Goal: Transaction & Acquisition: Purchase product/service

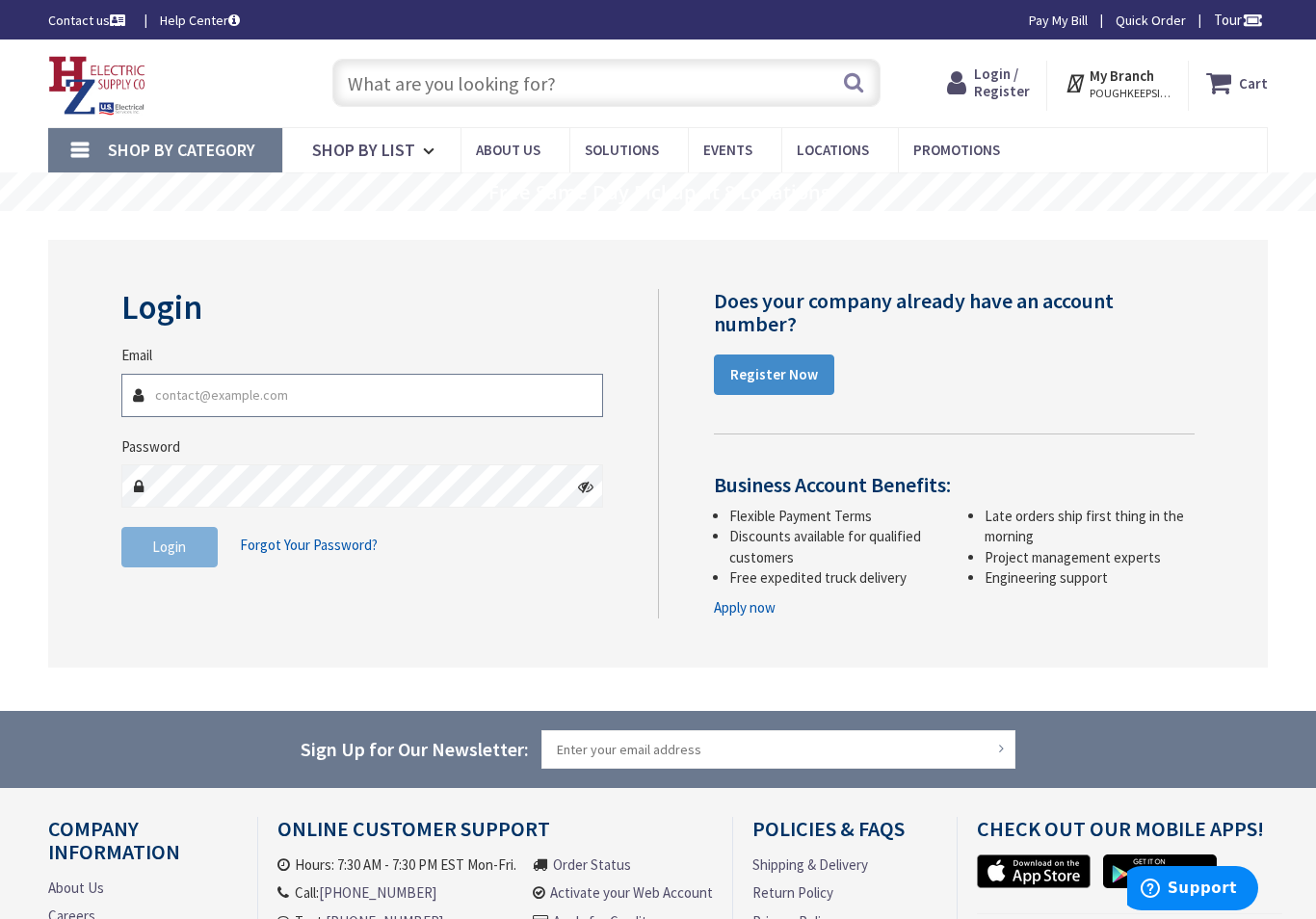
type input "[EMAIL_ADDRESS][DOMAIN_NAME]"
click at [168, 544] on button "Login" at bounding box center [169, 547] width 97 height 41
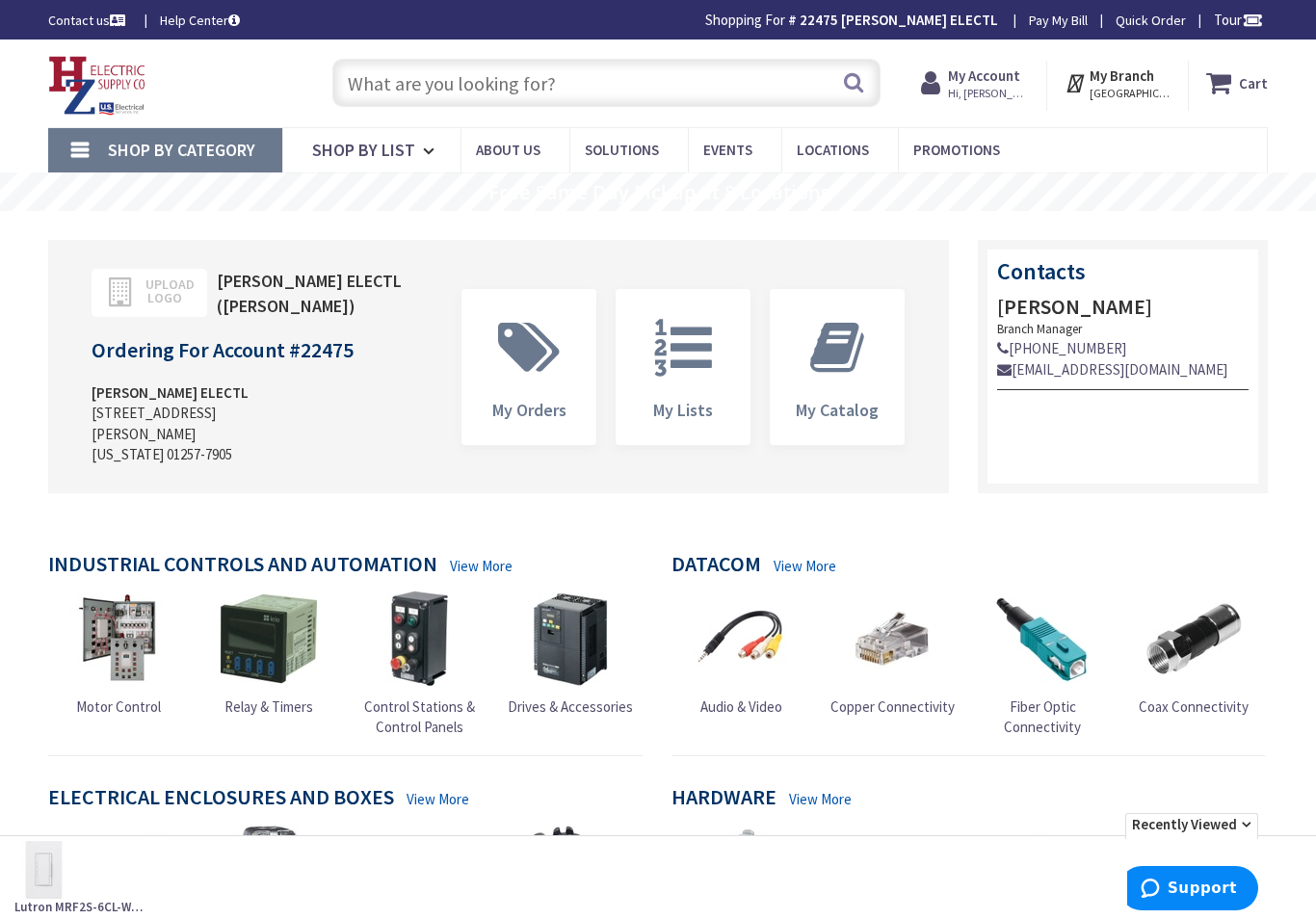
click at [399, 85] on input "text" at bounding box center [606, 83] width 548 height 48
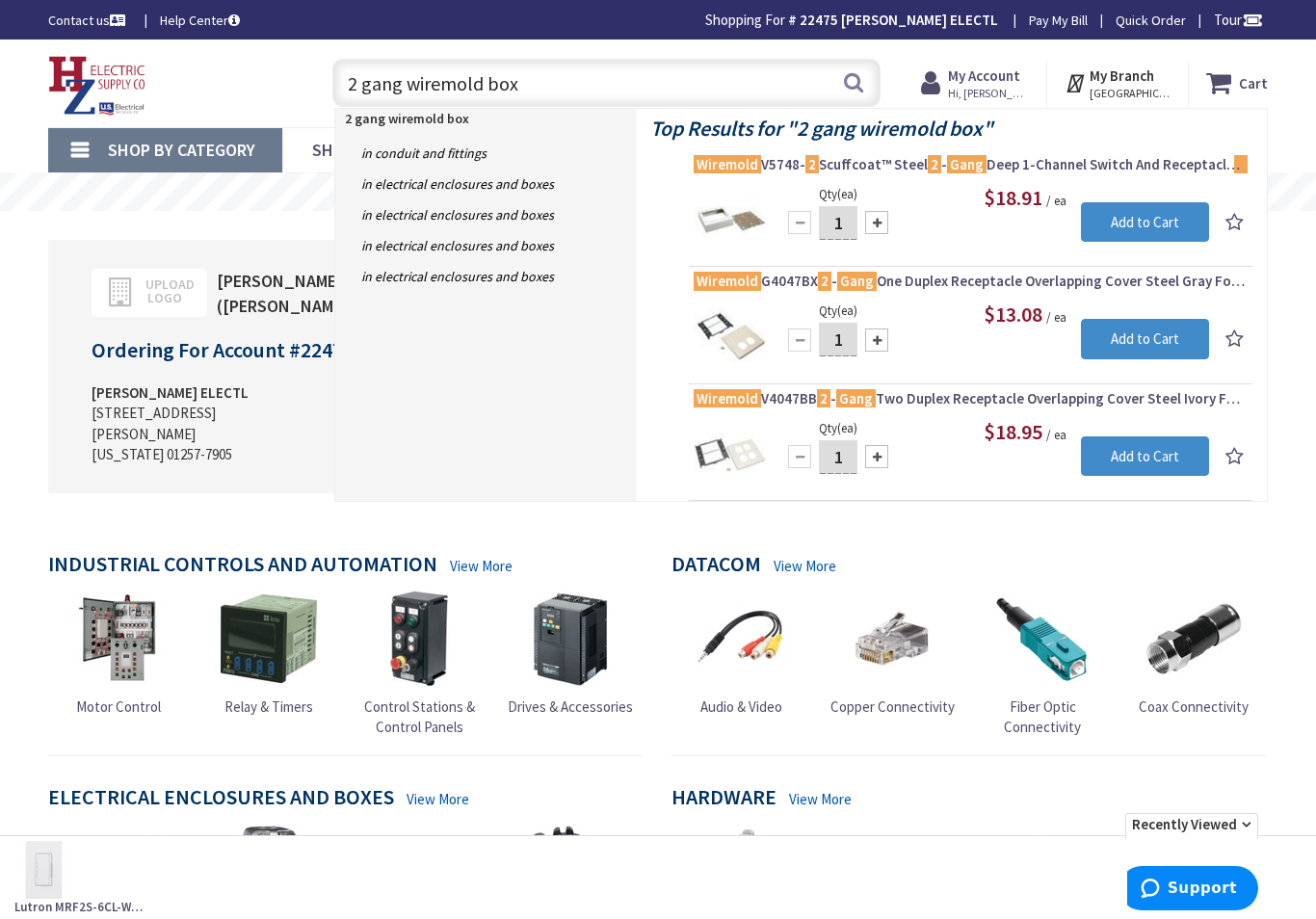
type input "2 gang wiremold box"
click at [858, 74] on button "Search" at bounding box center [853, 82] width 25 height 44
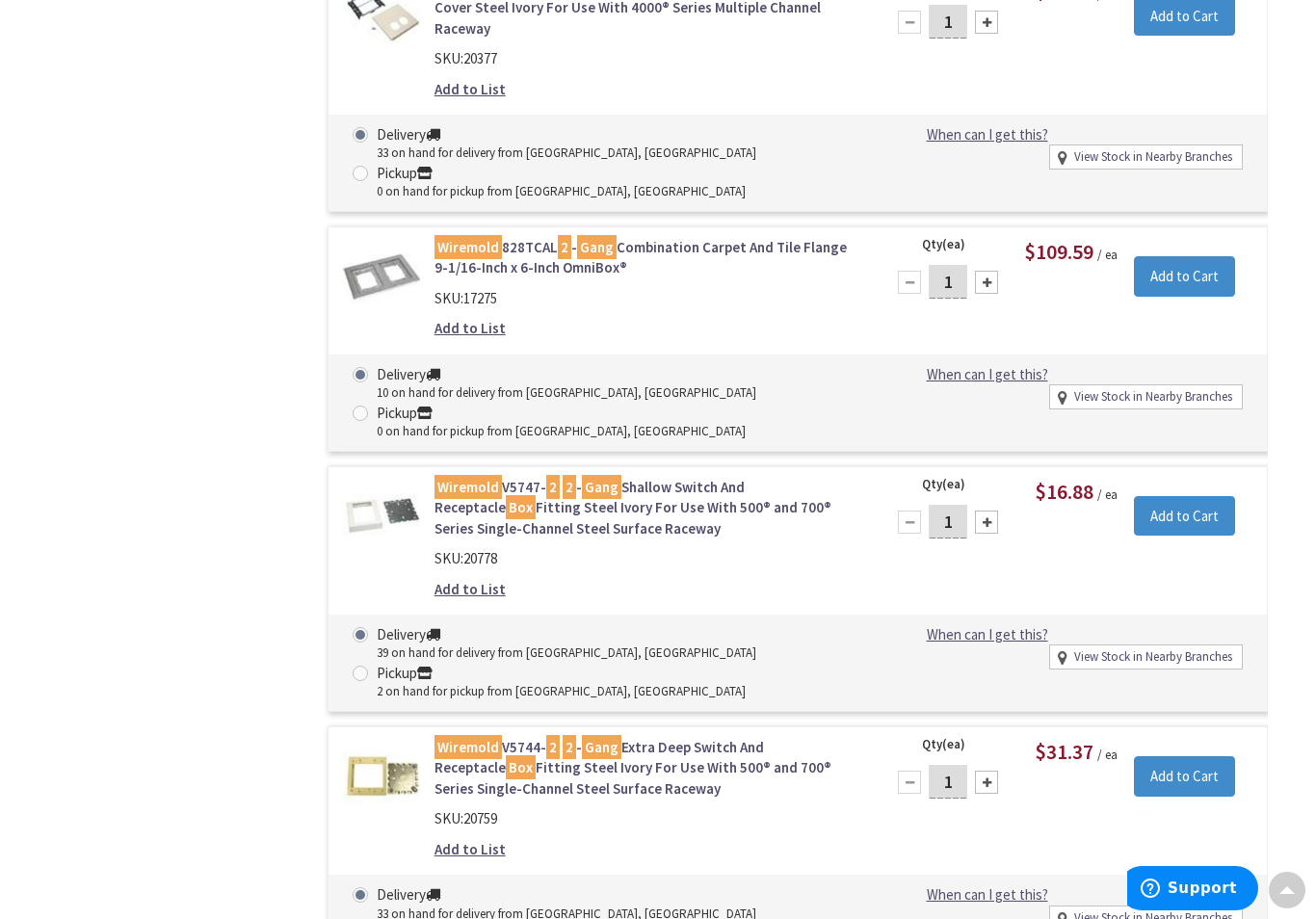
scroll to position [1611, 0]
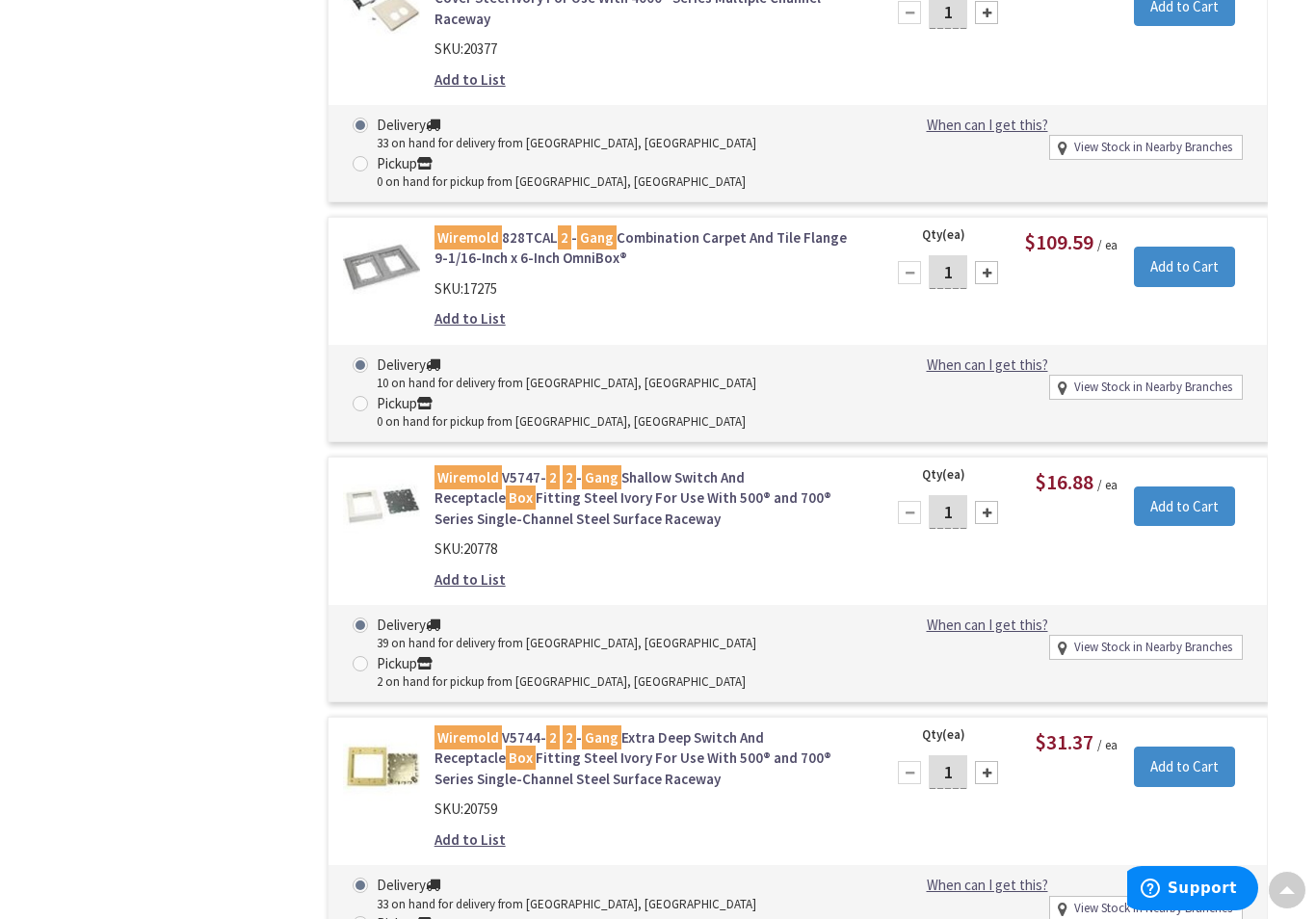
click at [741, 726] on link "Wiremold V5744- 2 2 - Gang Extra Deep Switch And Receptacle Box Fitting Steel I…" at bounding box center [647, 757] width 427 height 62
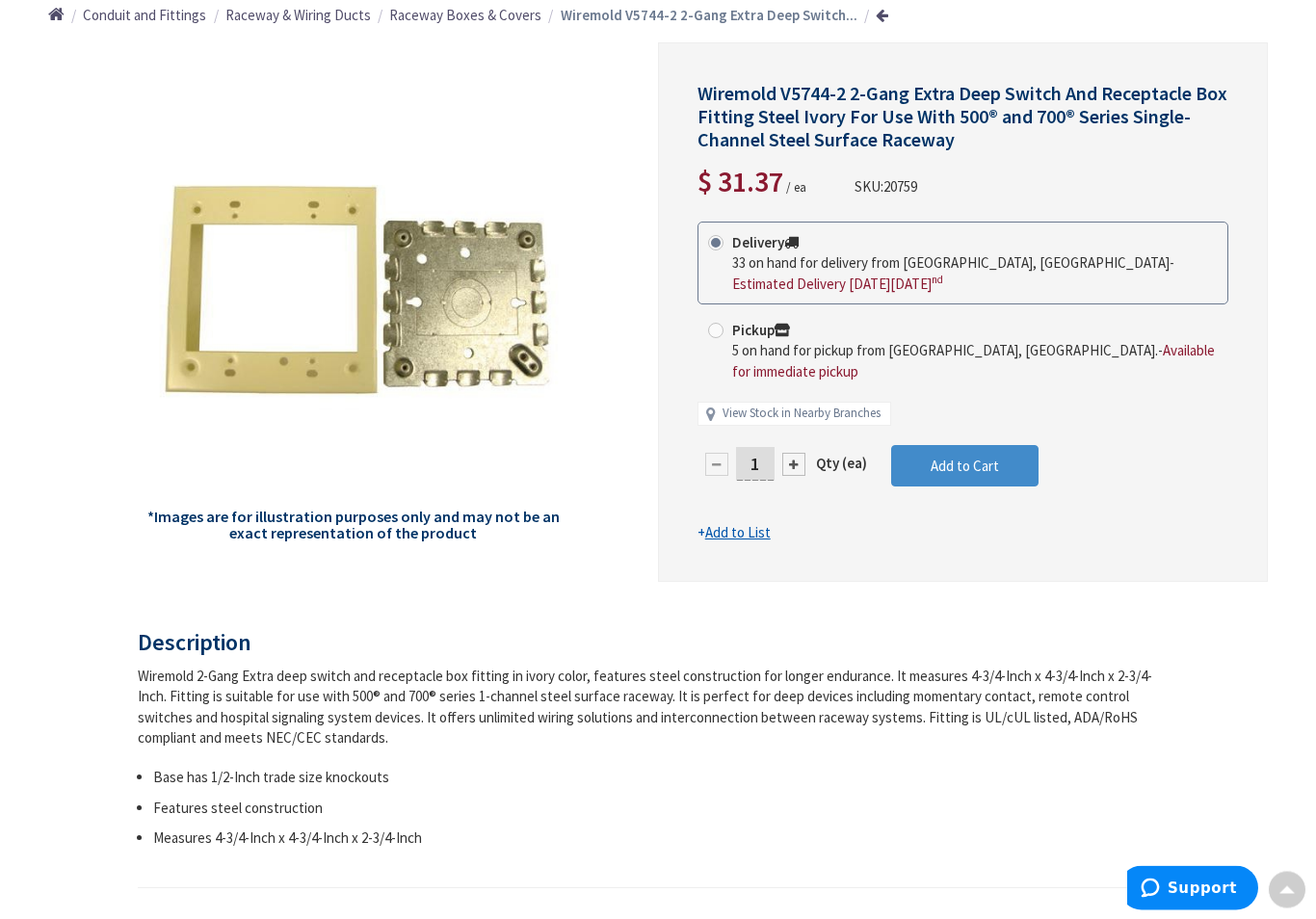
scroll to position [226, 0]
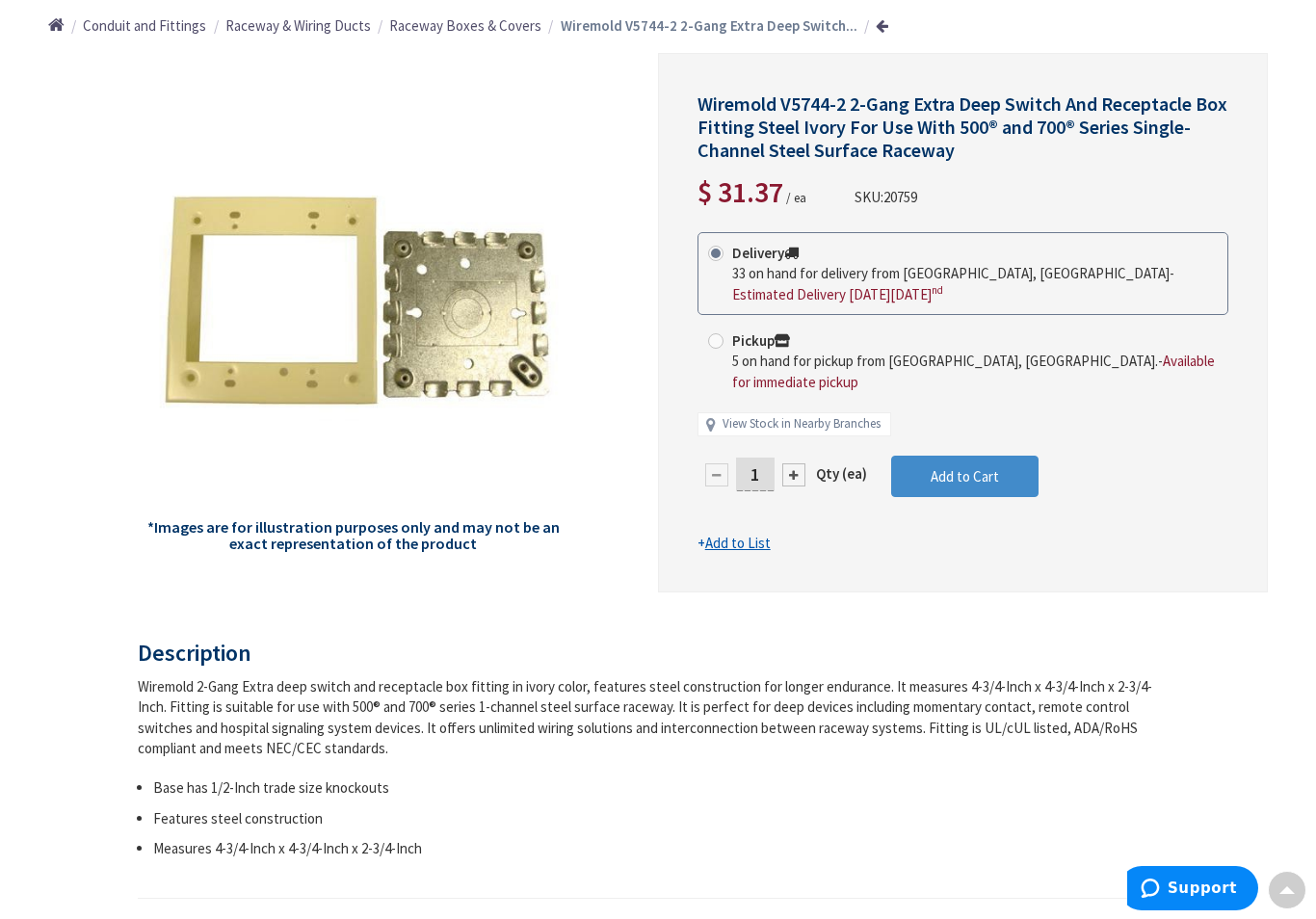
click at [979, 467] on span "Add to Cart" at bounding box center [965, 476] width 69 height 18
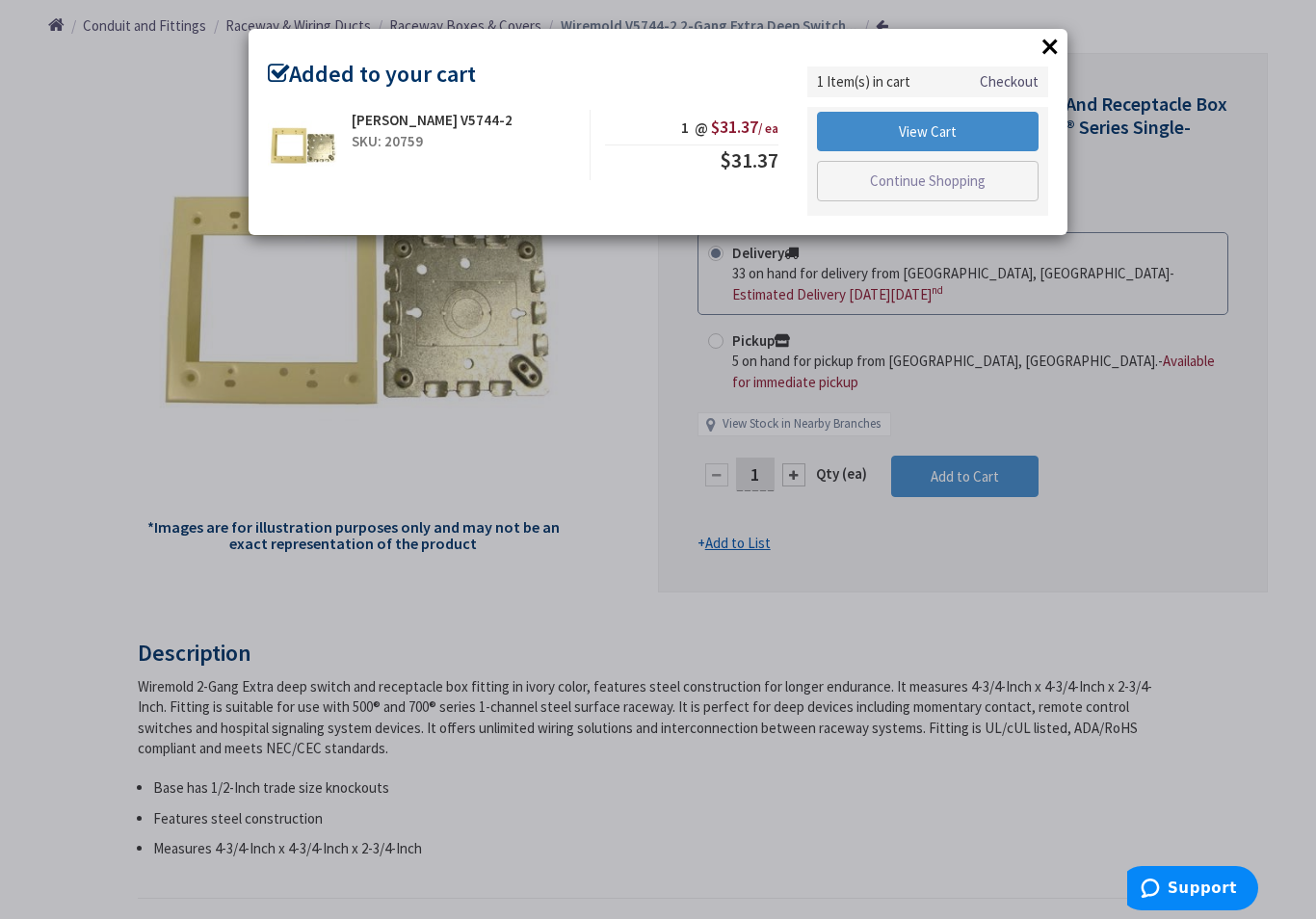
click at [938, 177] on link "Continue Shopping" at bounding box center [927, 181] width 222 height 41
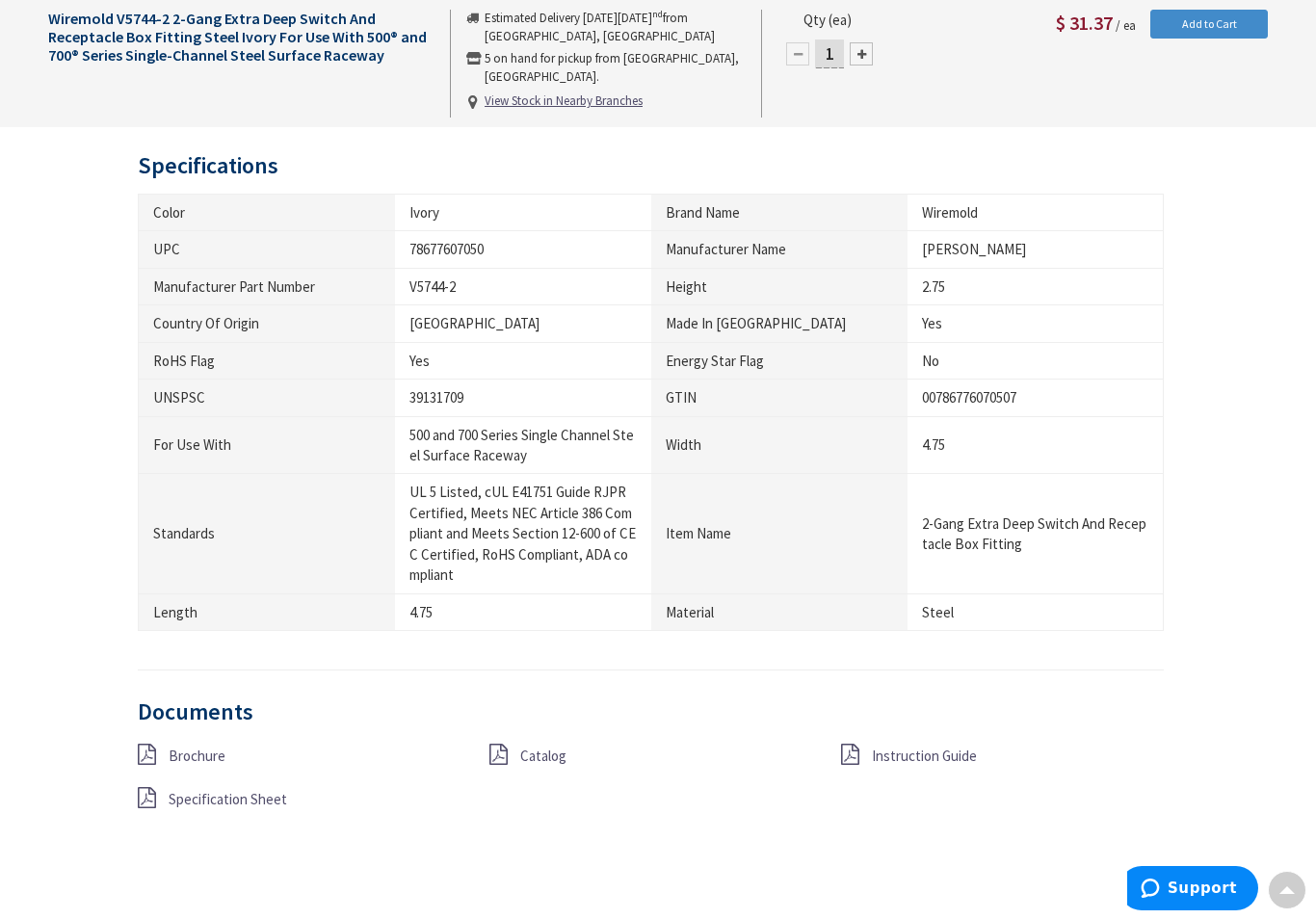
scroll to position [1083, 0]
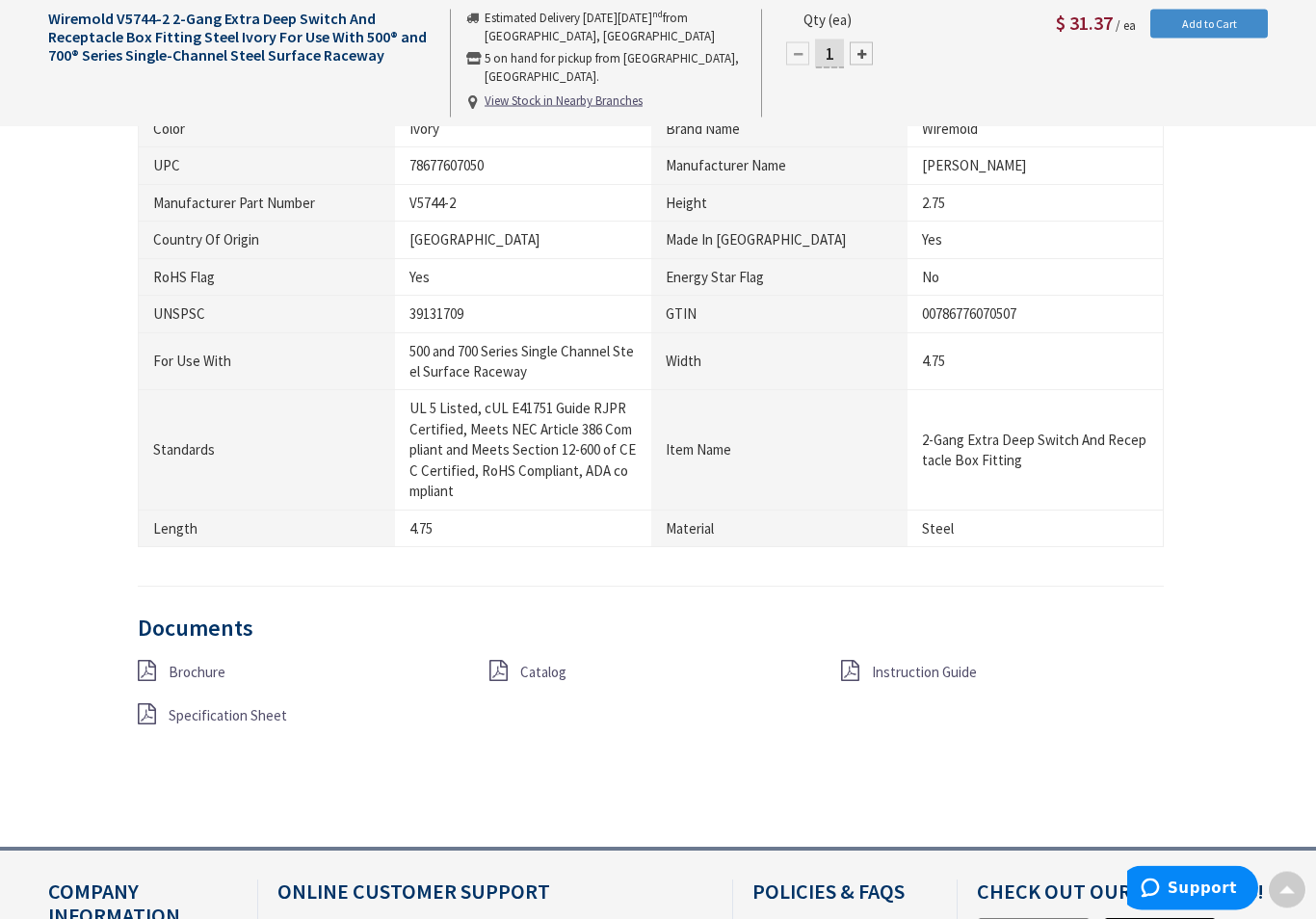
click at [533, 664] on span "Catalog" at bounding box center [543, 672] width 46 height 18
click at [225, 707] on span "Specification Sheet" at bounding box center [227, 716] width 118 height 18
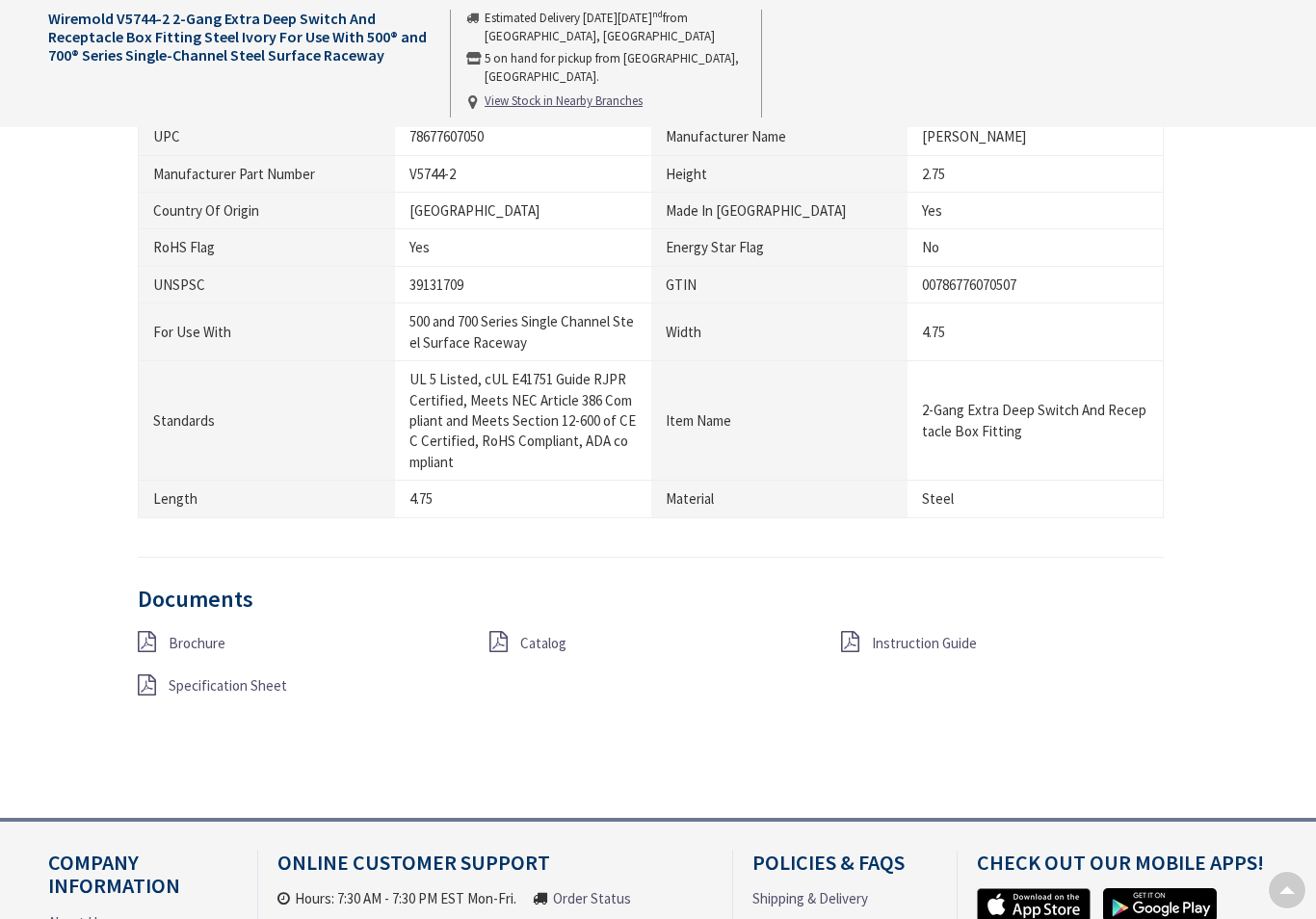
click at [197, 634] on span "Brochure" at bounding box center [196, 642] width 57 height 18
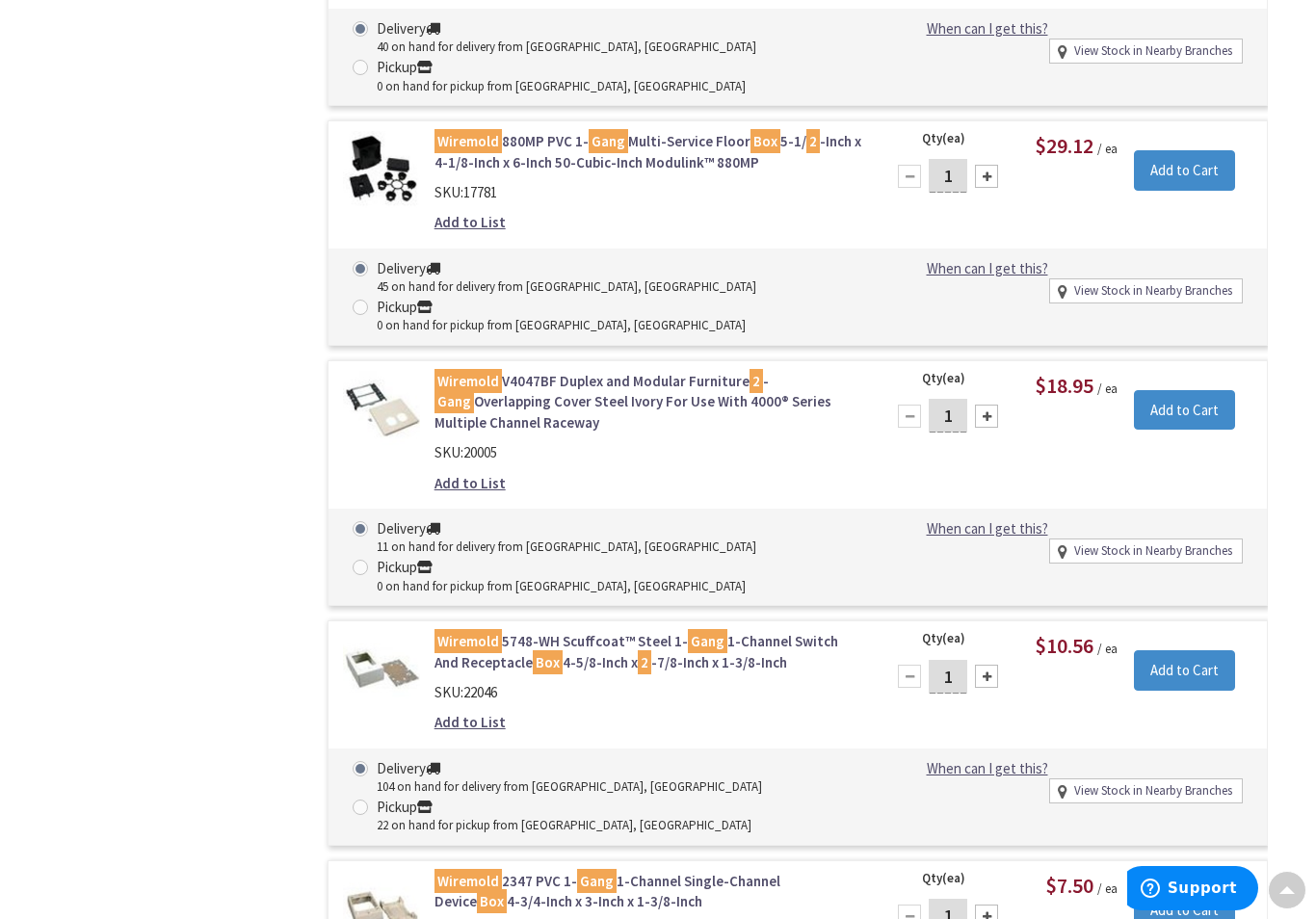
scroll to position [3667, 0]
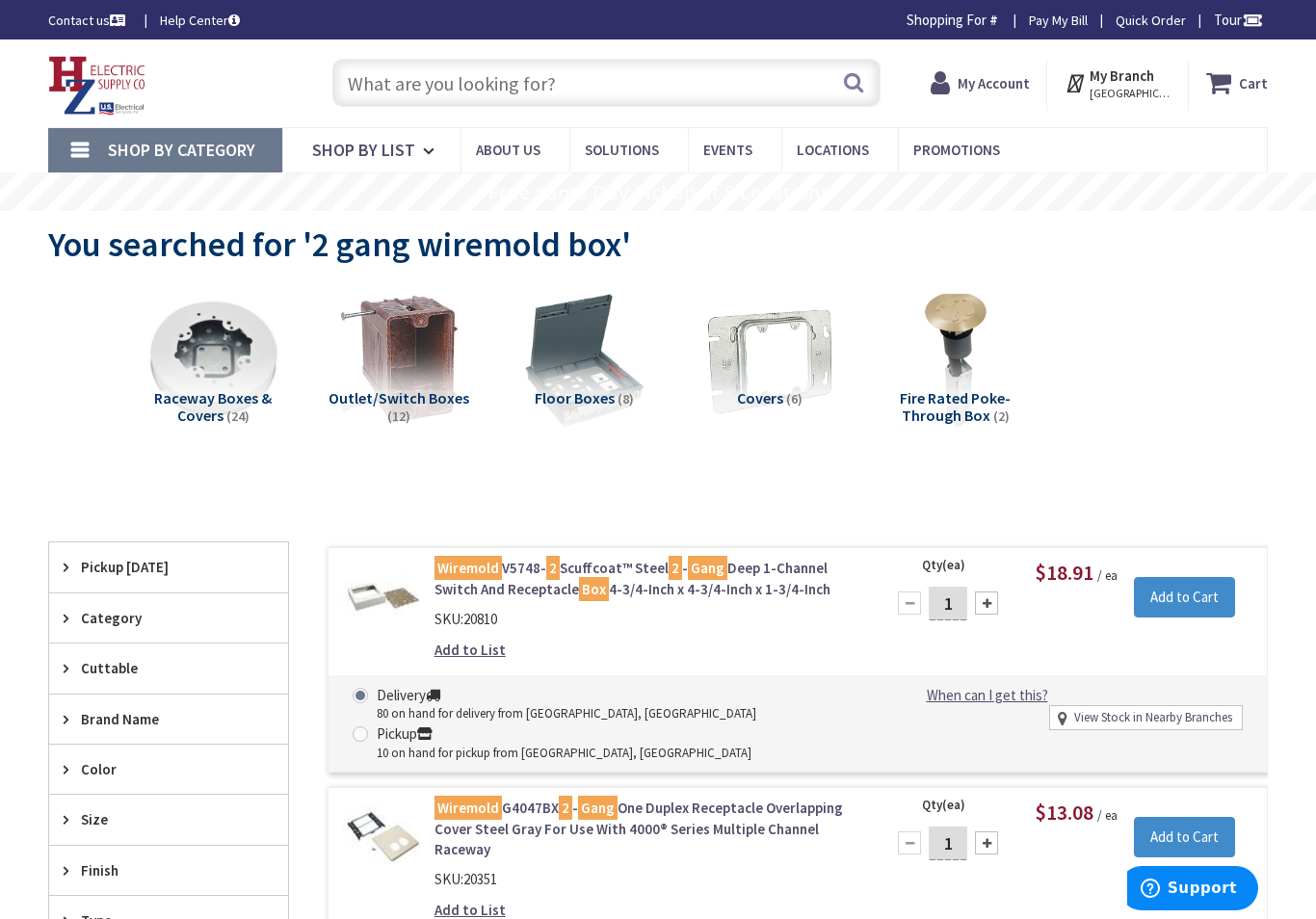
click at [404, 87] on input "text" at bounding box center [606, 83] width 548 height 48
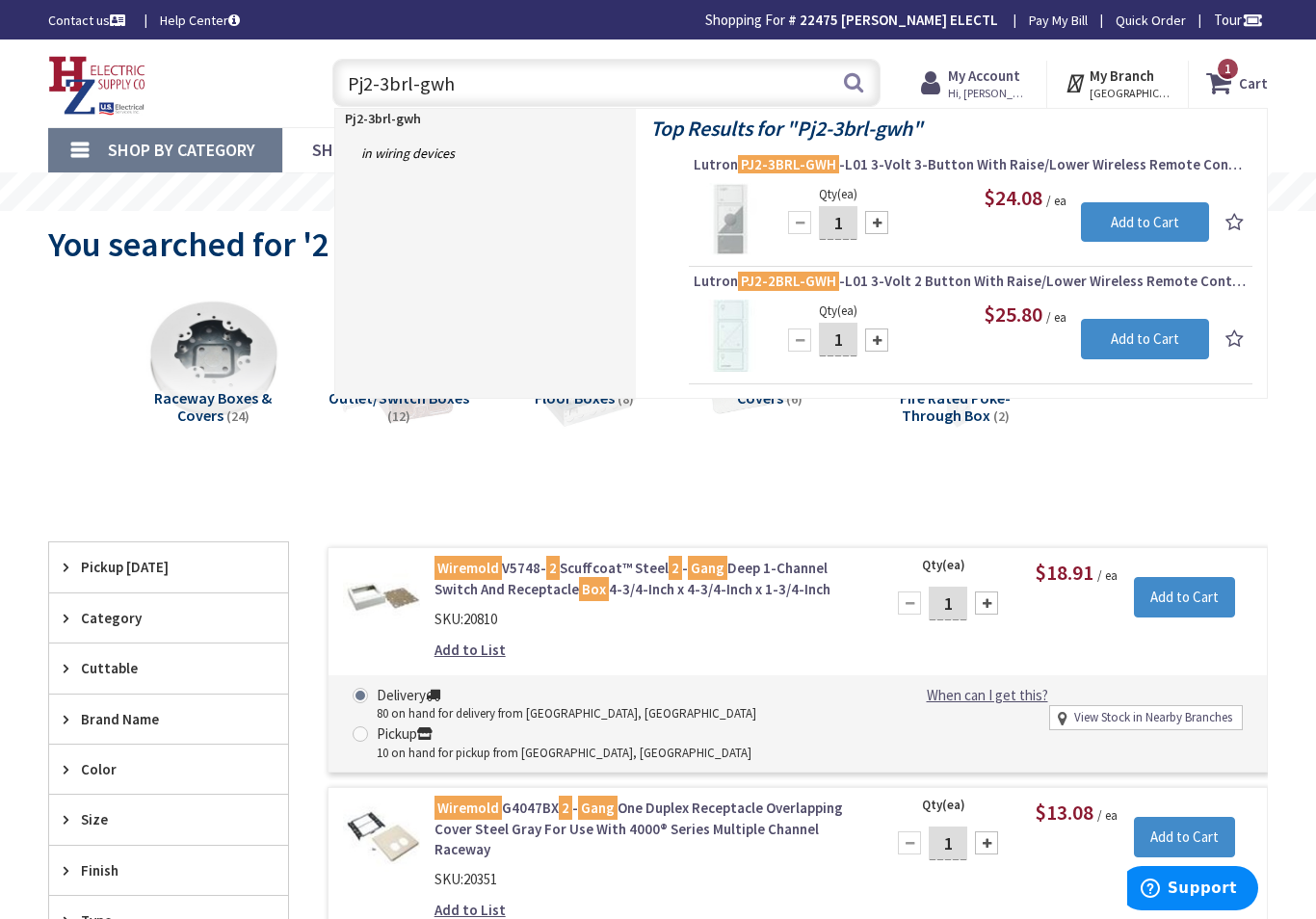
click at [867, 84] on input "Pj2-3brl-gwh" at bounding box center [606, 83] width 548 height 48
type input "Pj2-3brl-gwh"
click at [852, 76] on button "Search" at bounding box center [853, 82] width 25 height 44
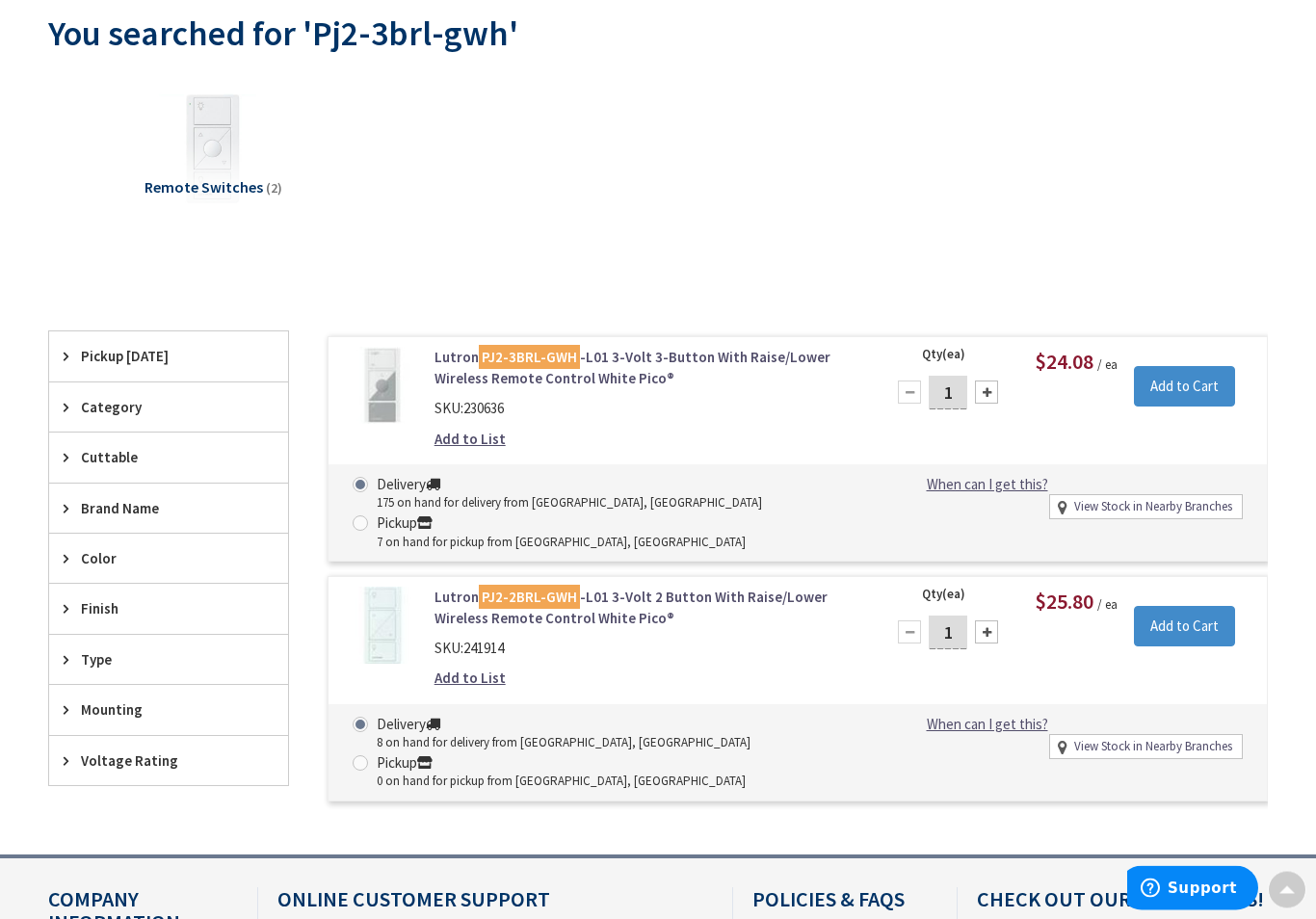
scroll to position [223, 0]
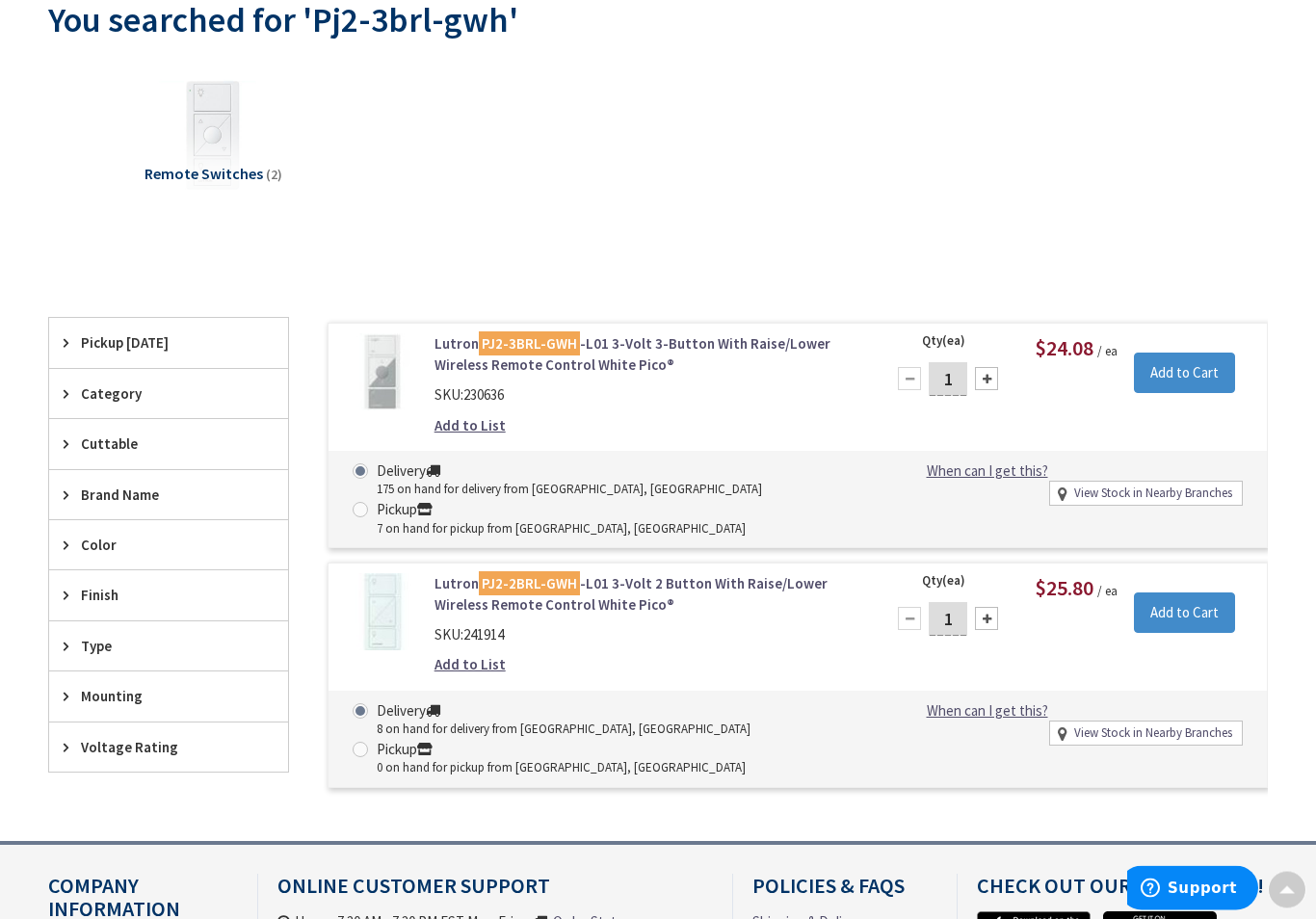
click at [991, 608] on div at bounding box center [986, 619] width 23 height 23
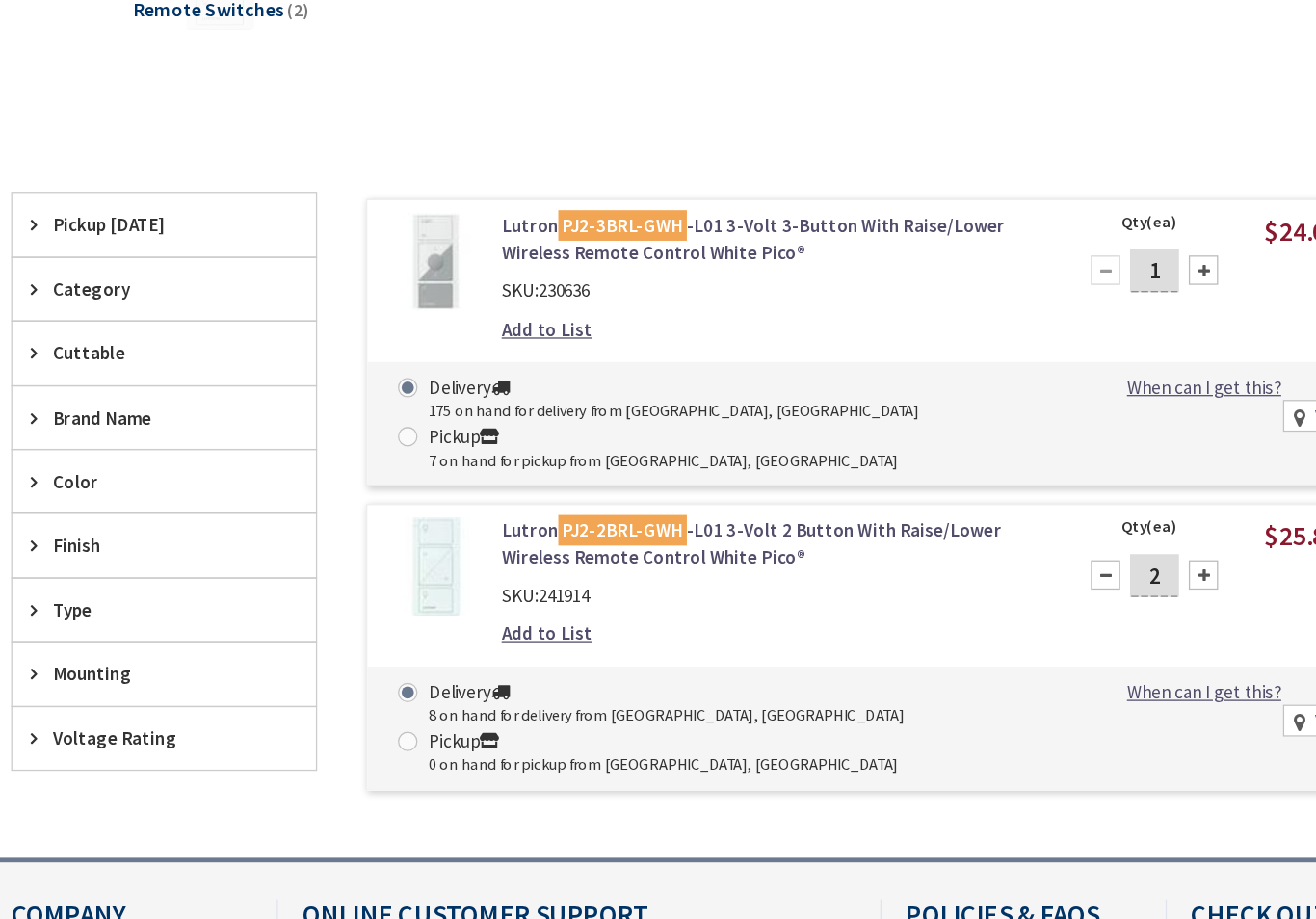
click at [898, 589] on div at bounding box center [910, 601] width 23 height 23
type input "1"
click at [974, 349] on div at bounding box center [986, 361] width 23 height 23
type input "2"
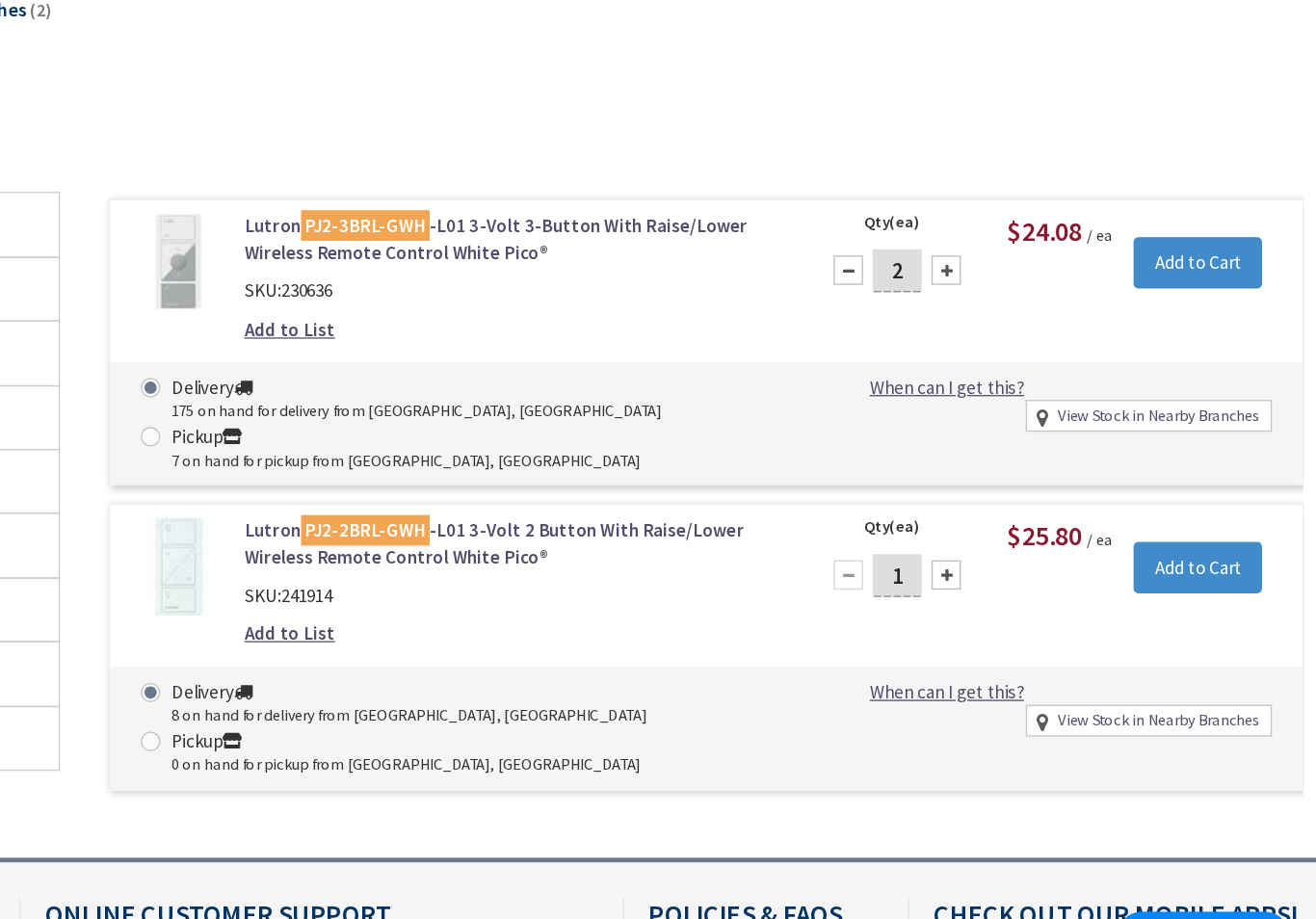
click at [1134, 335] on input "Add to Cart" at bounding box center [1184, 355] width 102 height 41
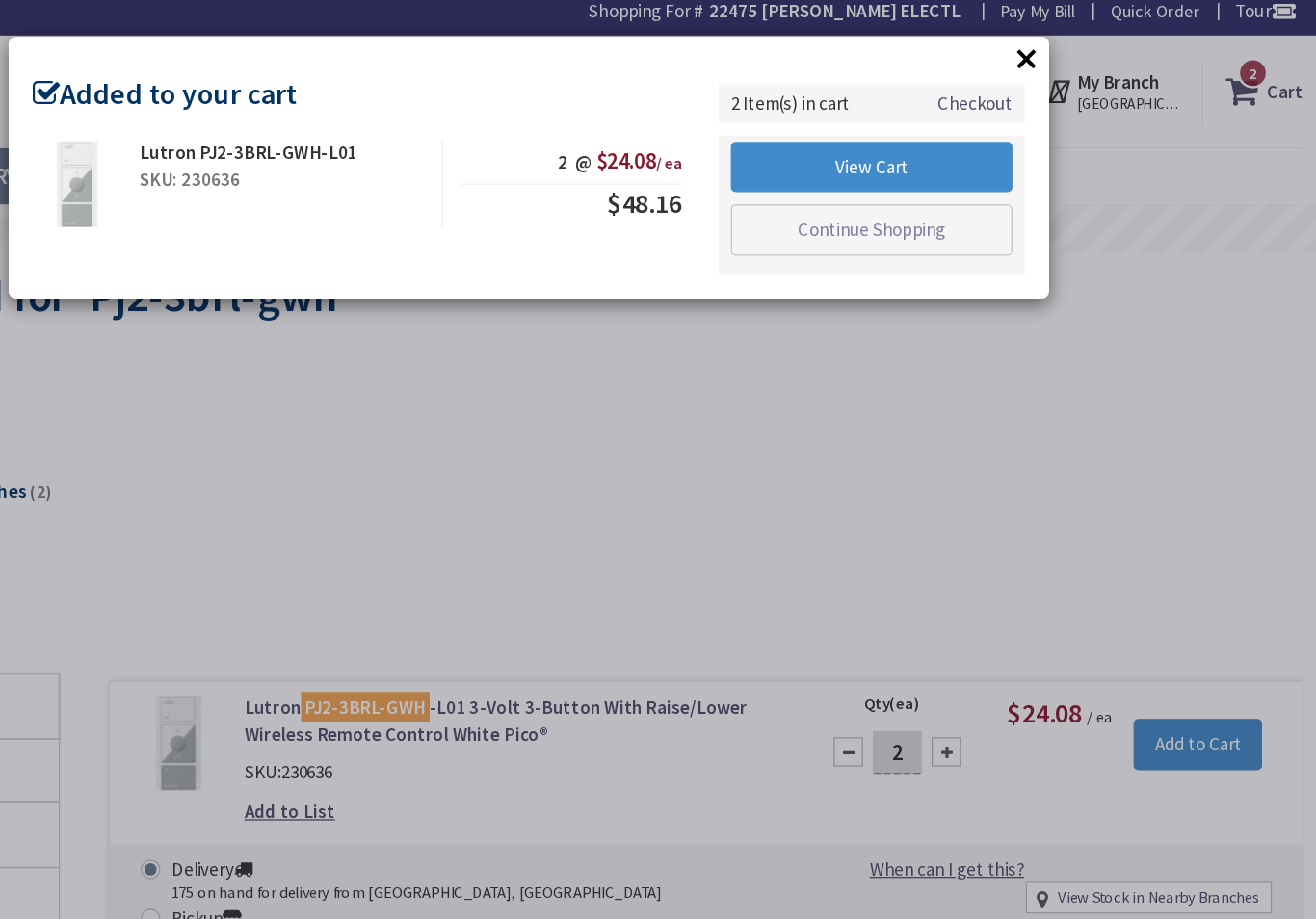
scroll to position [0, 0]
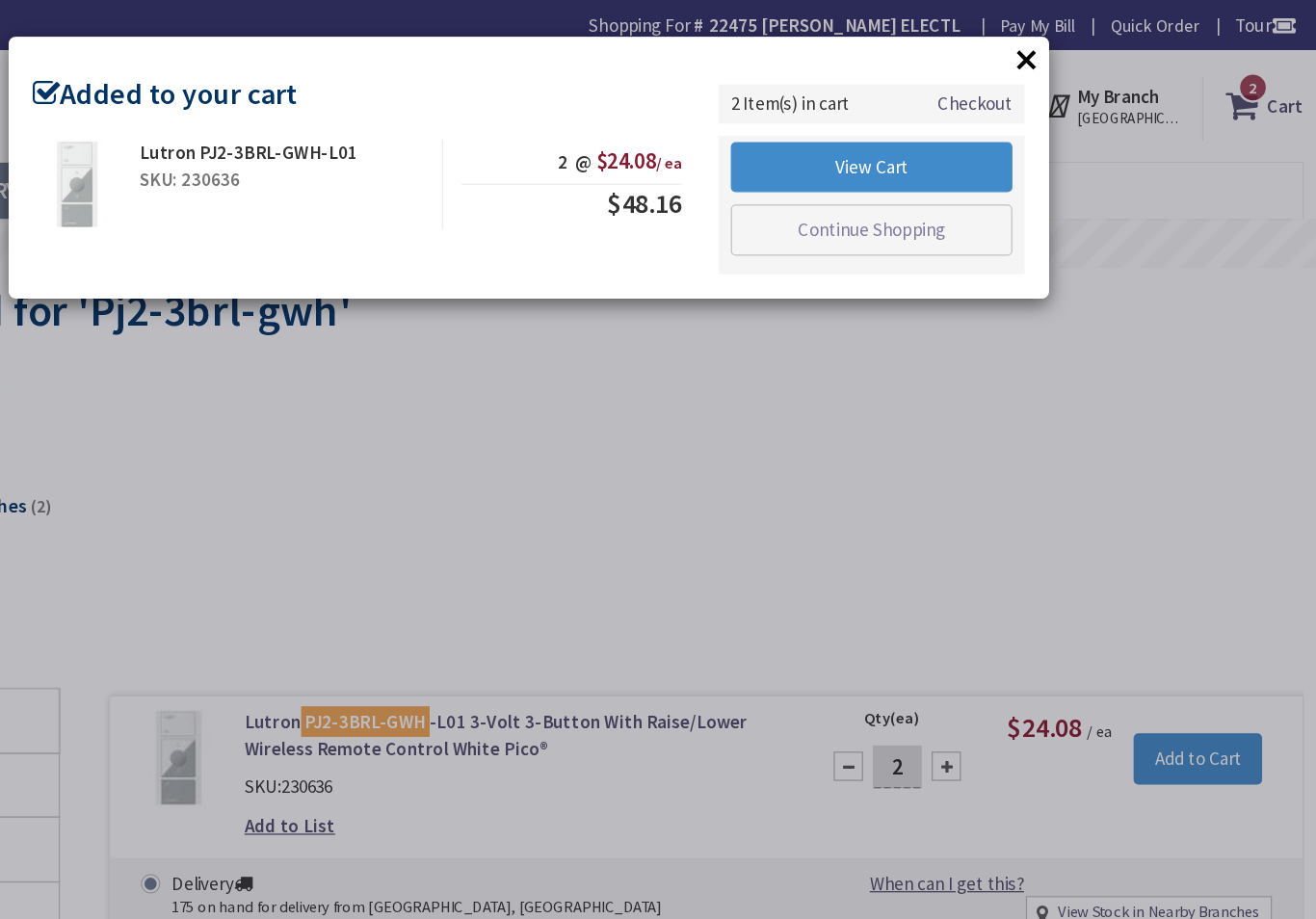
click at [979, 78] on link "Checkout" at bounding box center [1008, 81] width 59 height 20
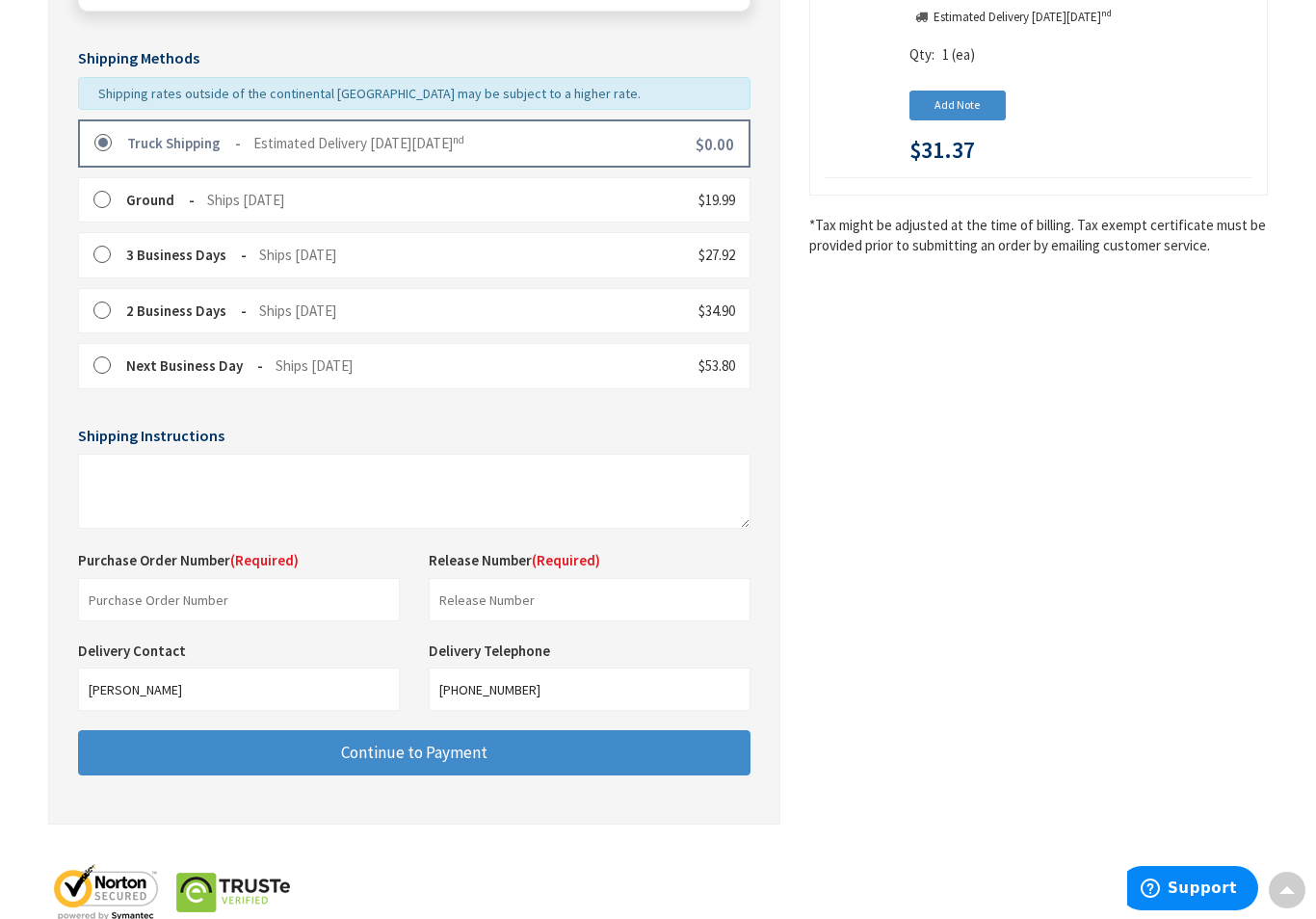
scroll to position [428, 0]
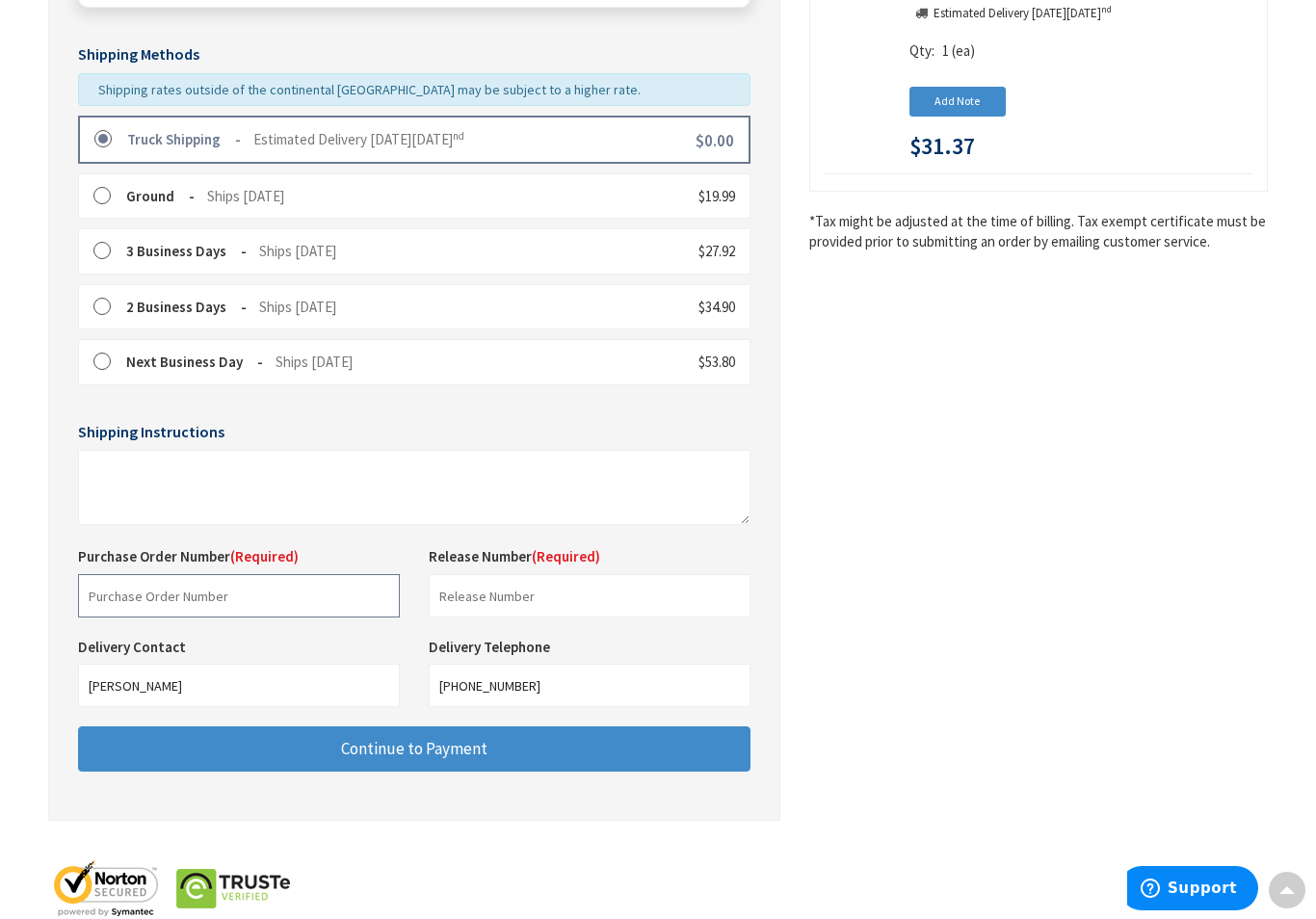
click at [132, 585] on input "text" at bounding box center [239, 595] width 321 height 44
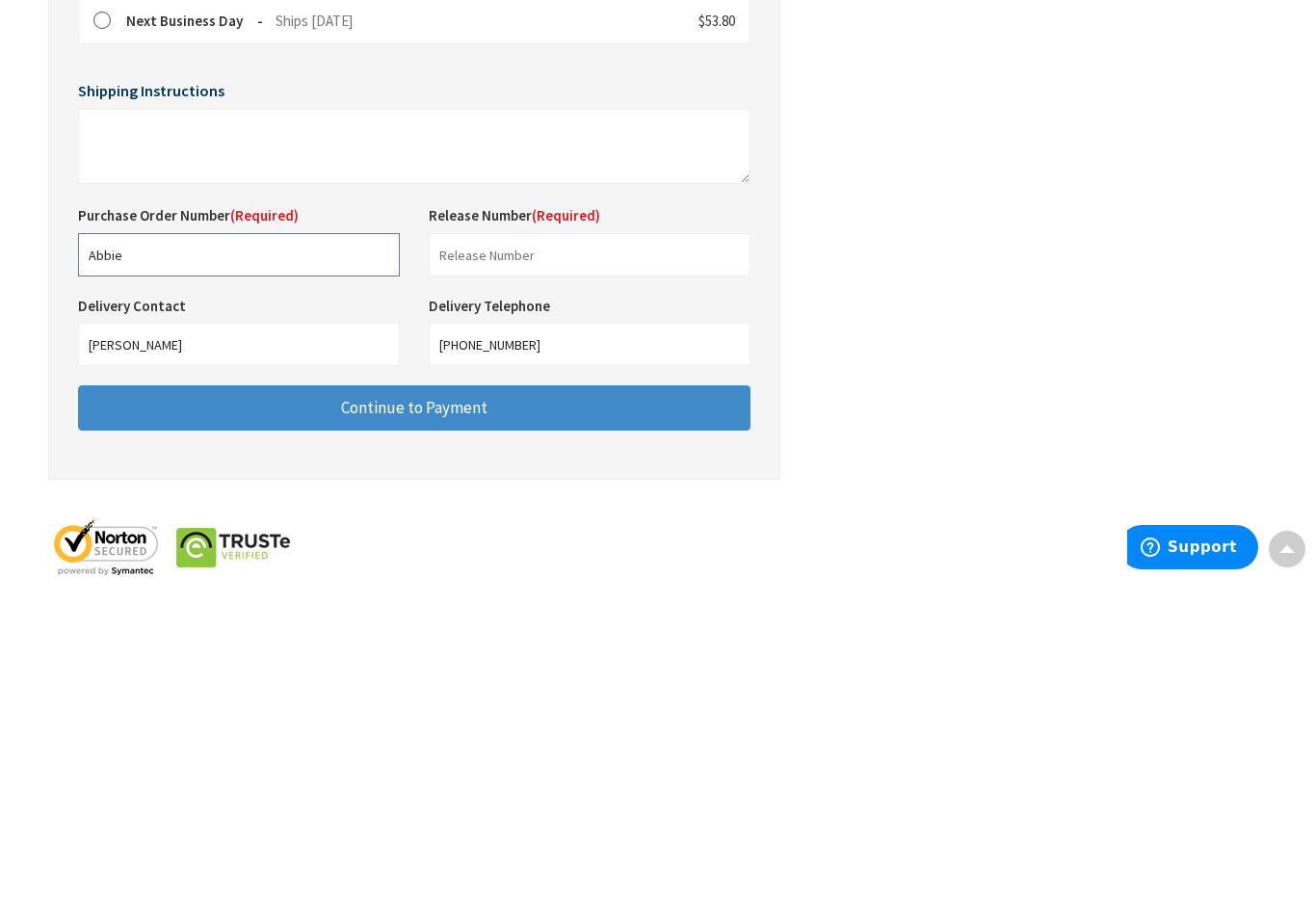
type input "Abbie"
click at [480, 574] on input "text" at bounding box center [589, 595] width 321 height 44
type input "03"
click at [365, 737] on span "Continue to Payment" at bounding box center [413, 748] width 146 height 21
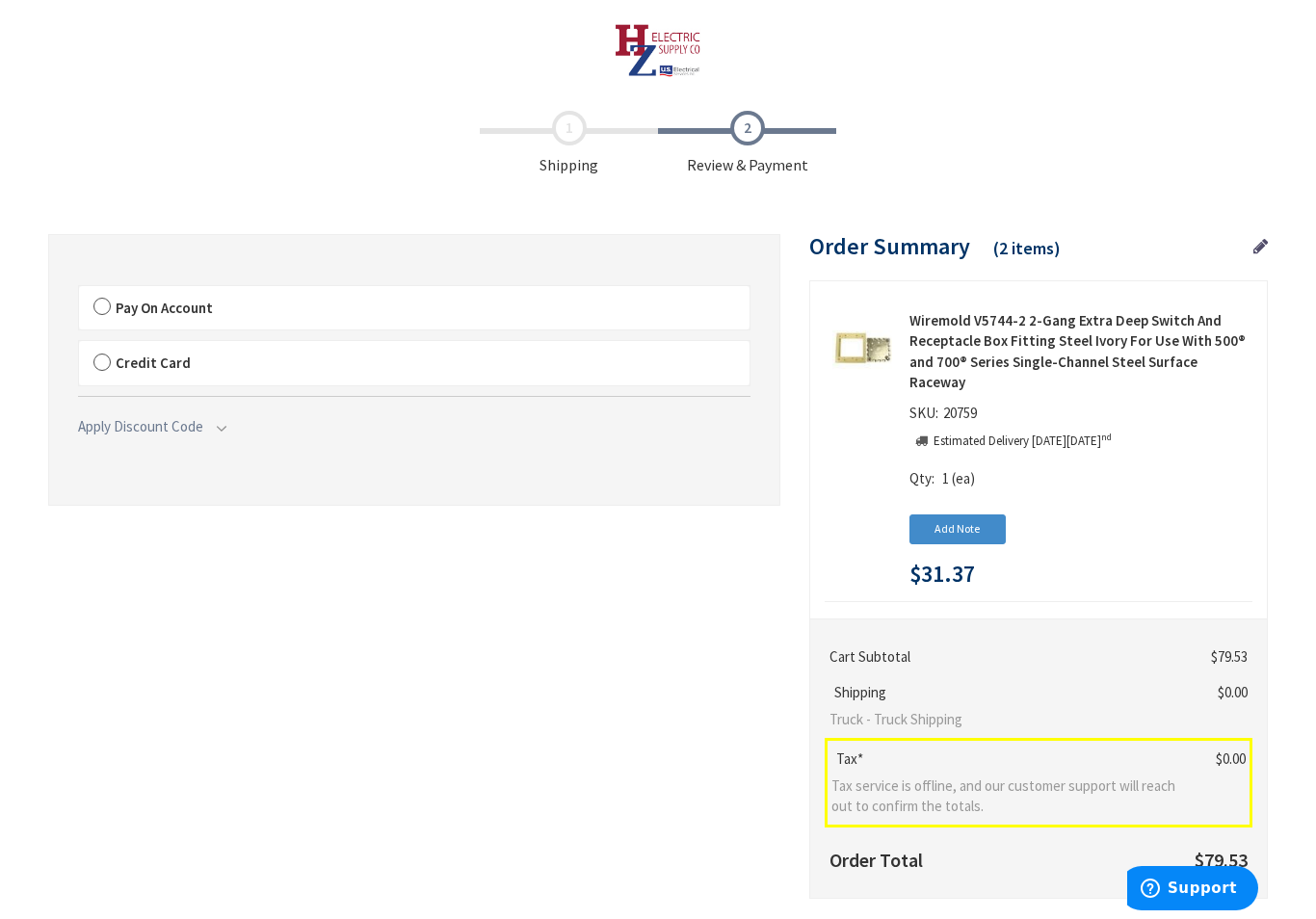
click at [104, 305] on label "Pay On Account" at bounding box center [414, 309] width 671 height 44
click at [79, 290] on input "Pay On Account" at bounding box center [79, 290] width 0 height 0
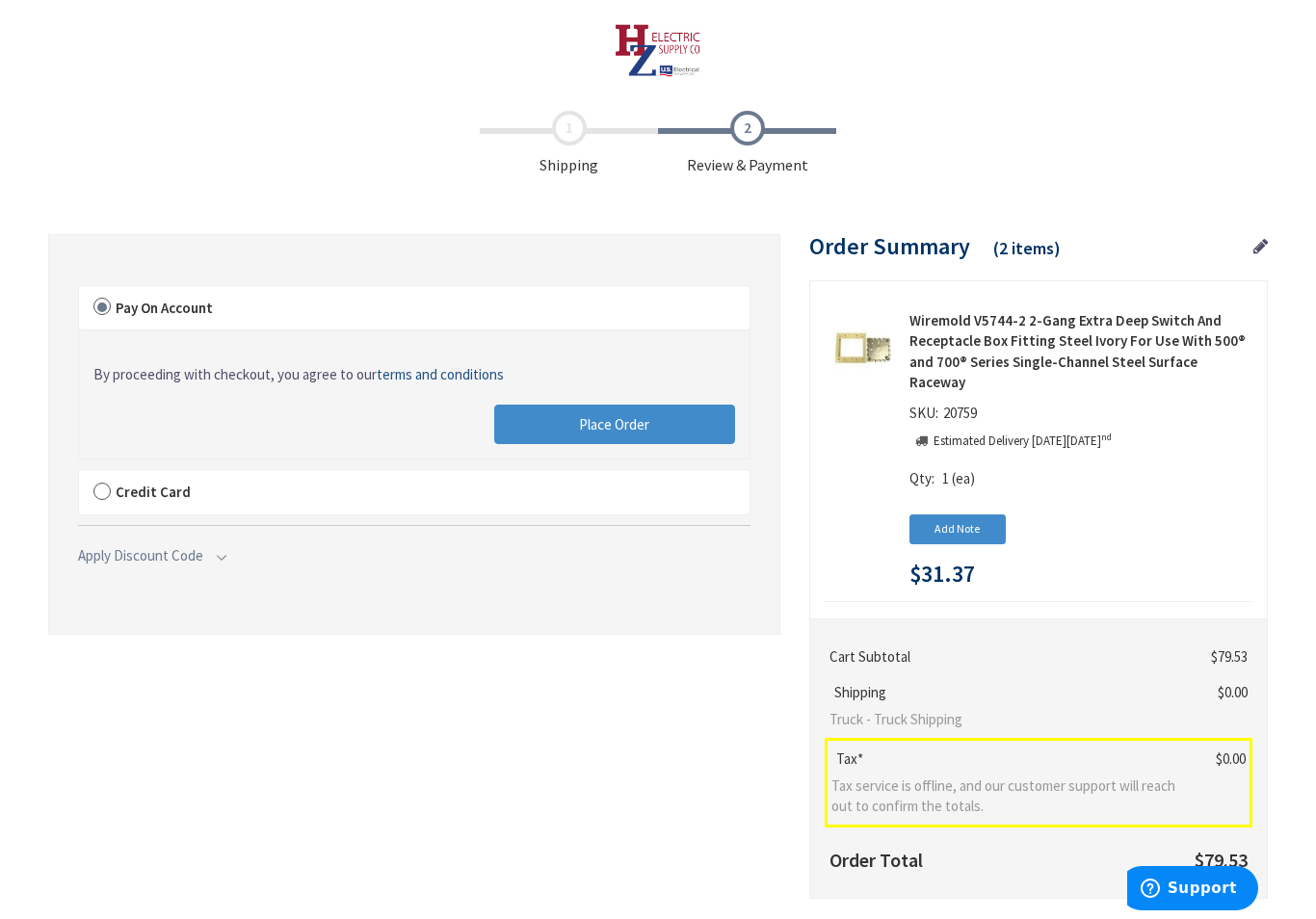
click at [638, 418] on span "Place Order" at bounding box center [613, 424] width 71 height 18
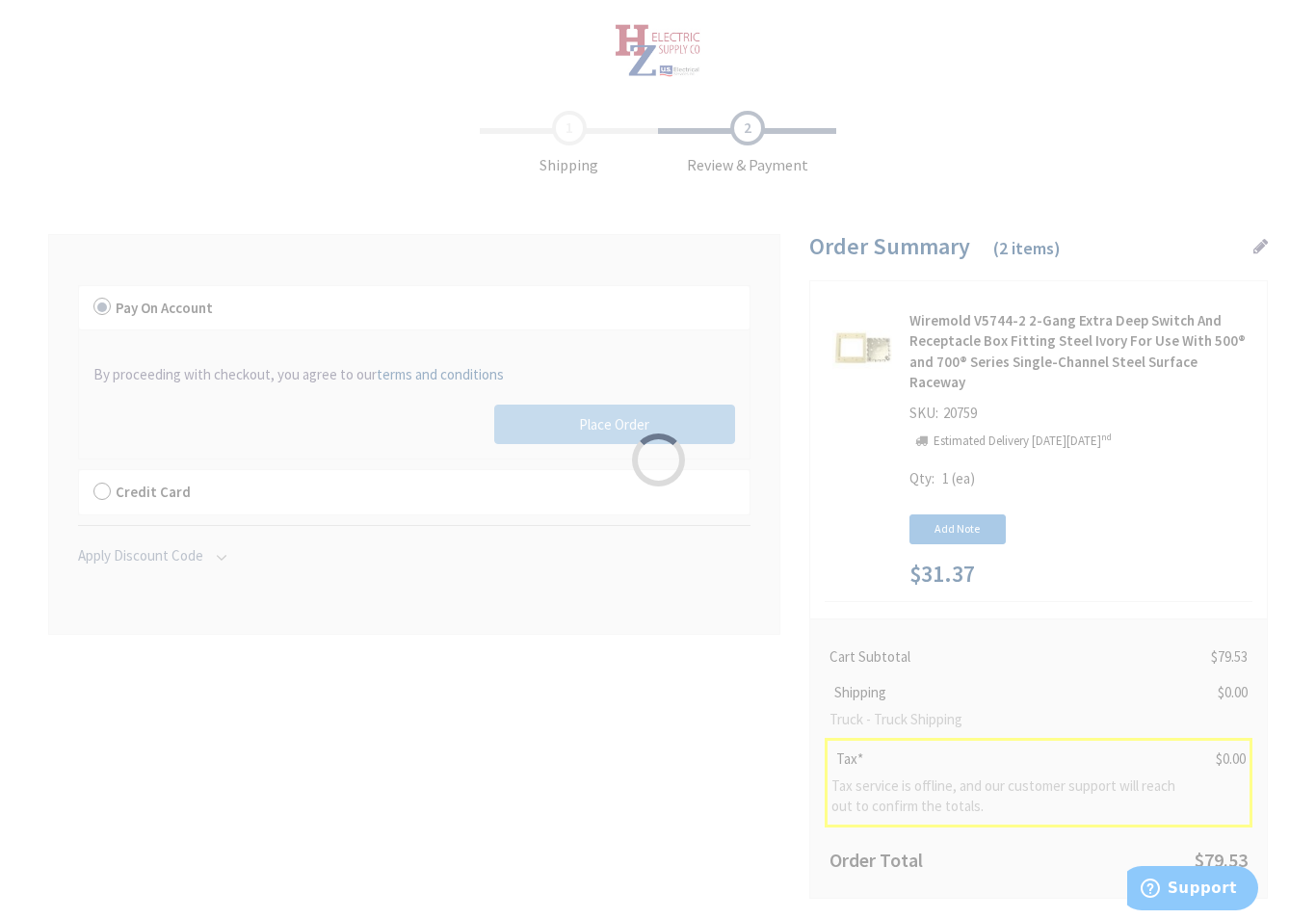
click at [627, 425] on div "Please wait..." at bounding box center [658, 460] width 1316 height 919
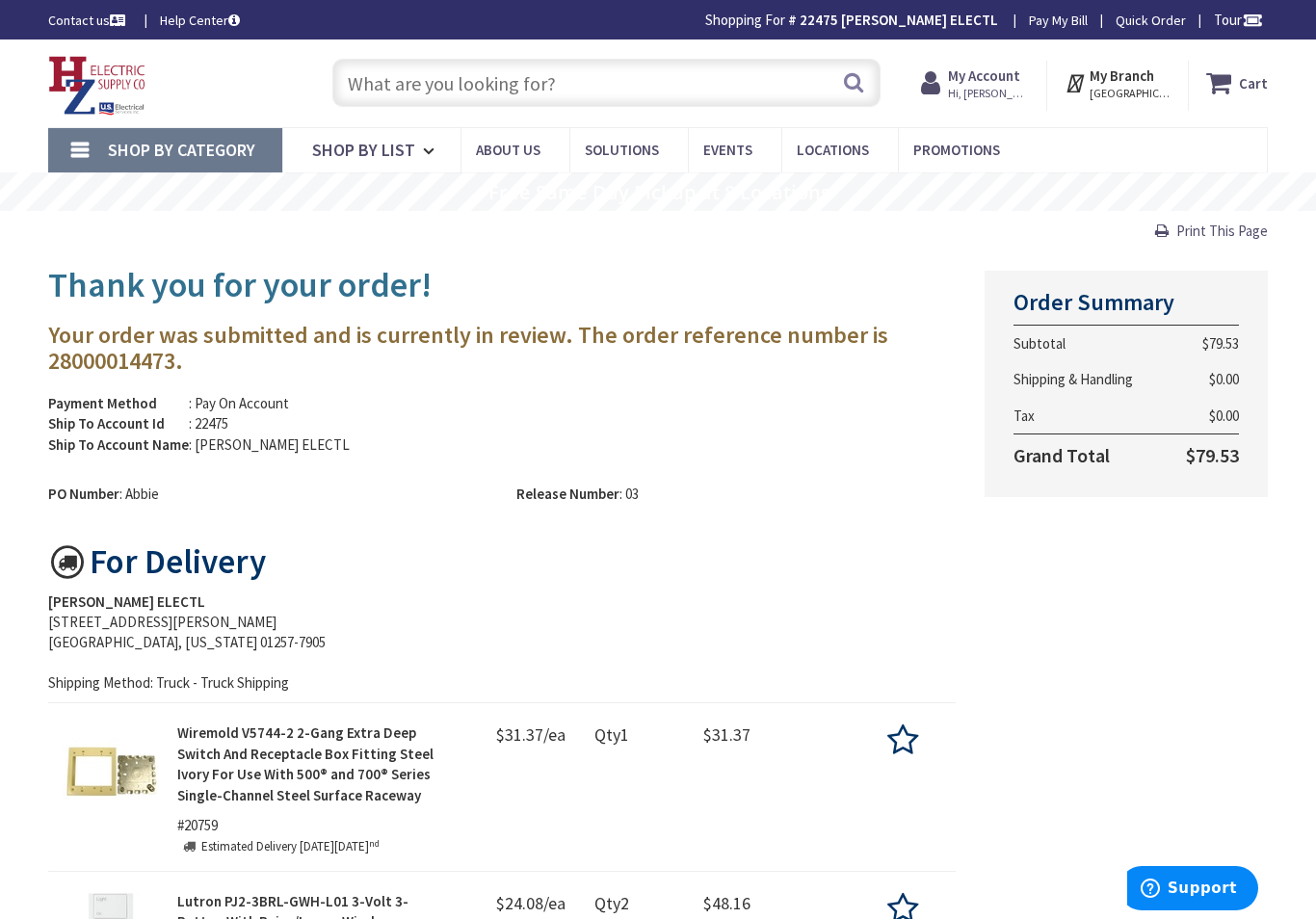
click at [1020, 78] on strong "My Account" at bounding box center [983, 75] width 73 height 18
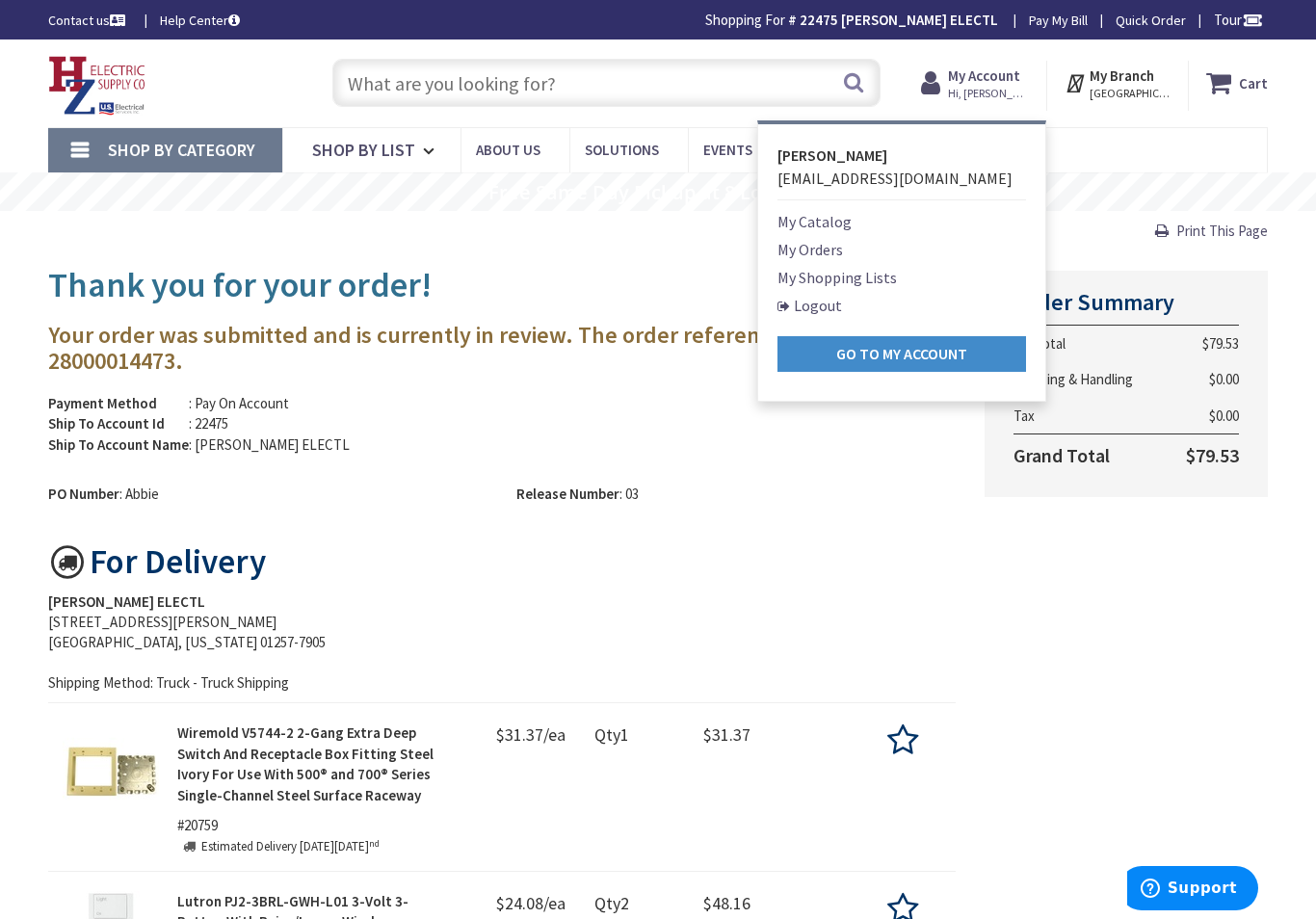
click at [829, 305] on link "Logout" at bounding box center [809, 306] width 65 height 23
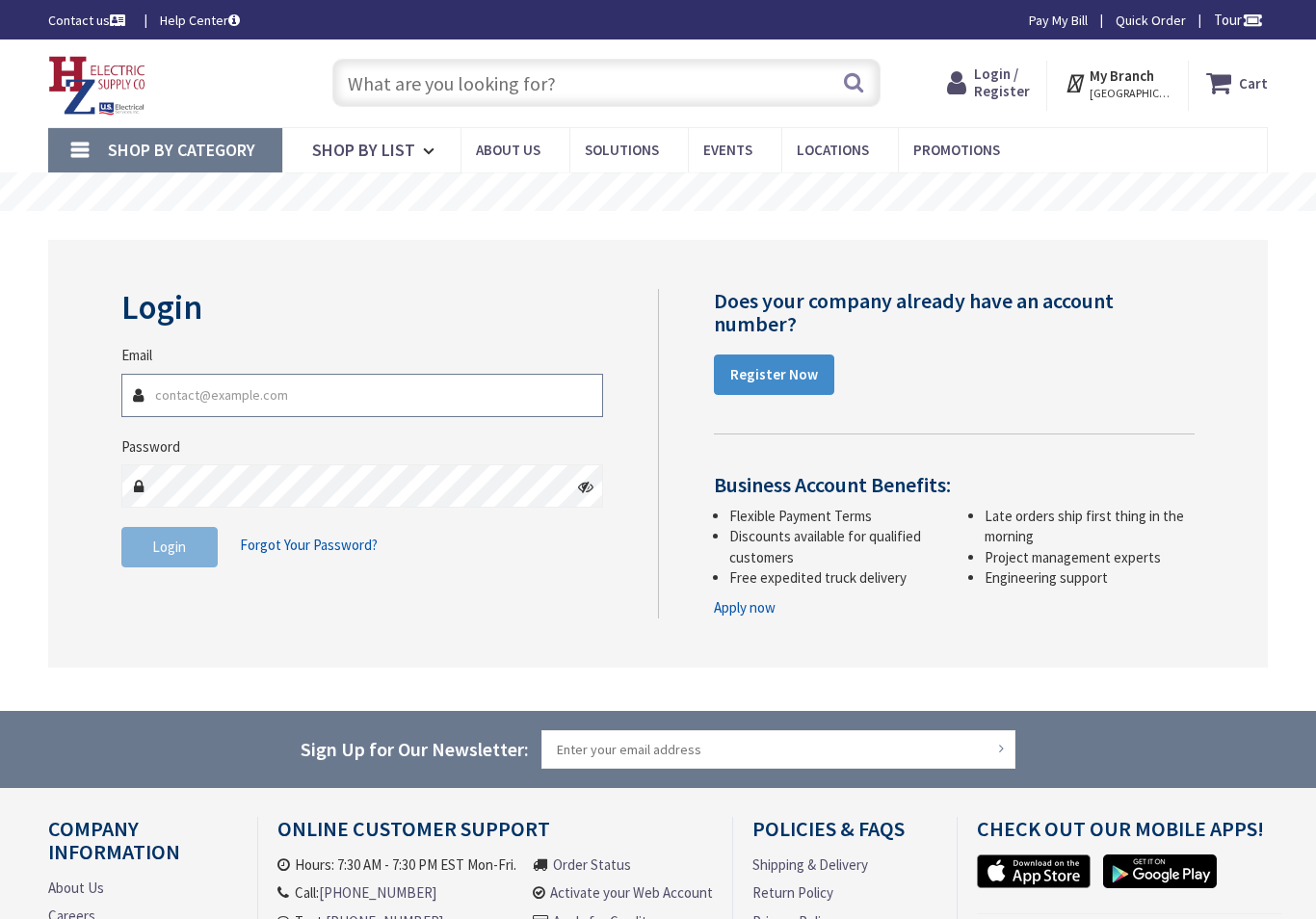
type input "[EMAIL_ADDRESS][DOMAIN_NAME]"
click at [168, 544] on button "Login" at bounding box center [169, 547] width 97 height 41
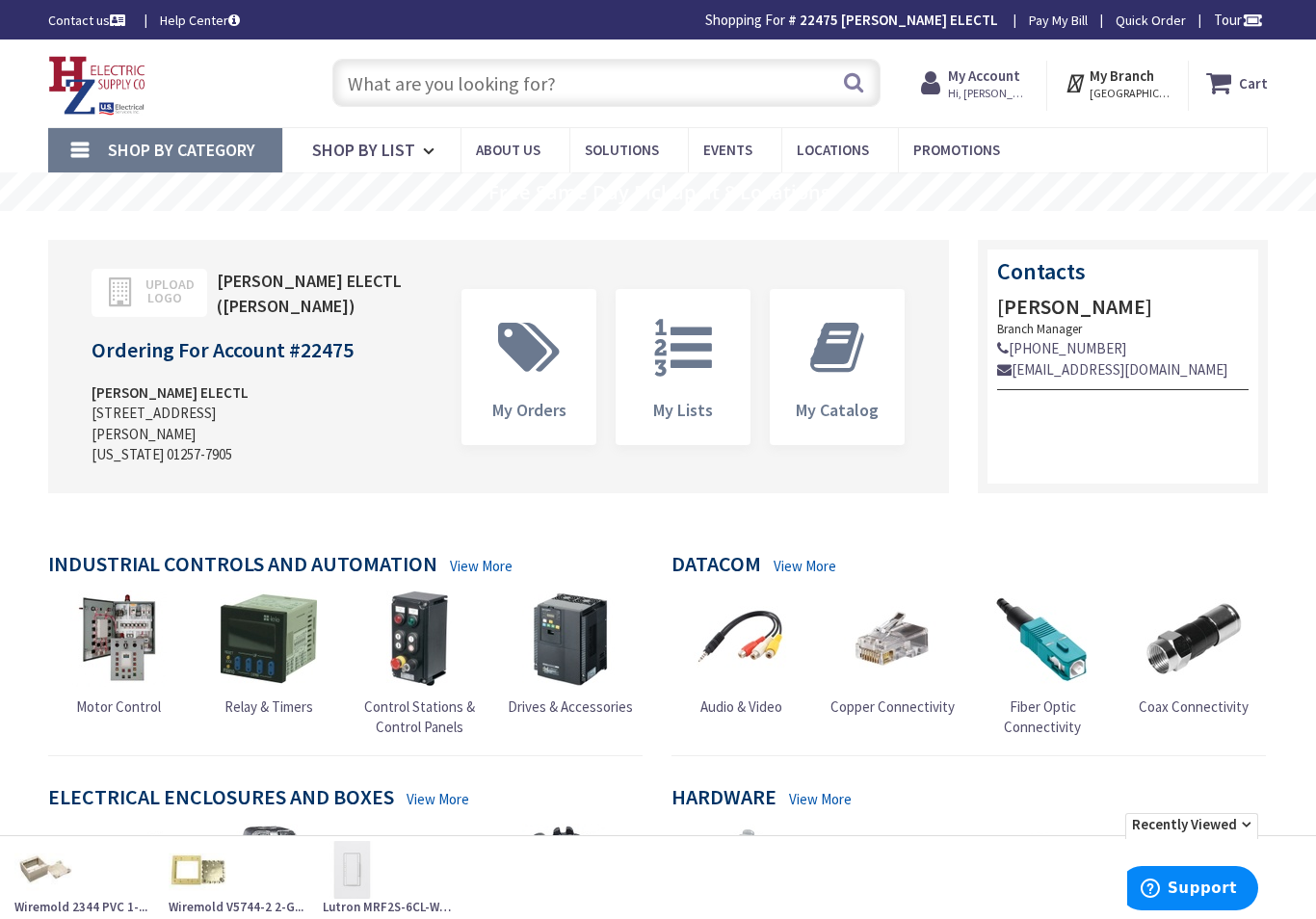
click at [401, 81] on input "text" at bounding box center [606, 83] width 548 height 48
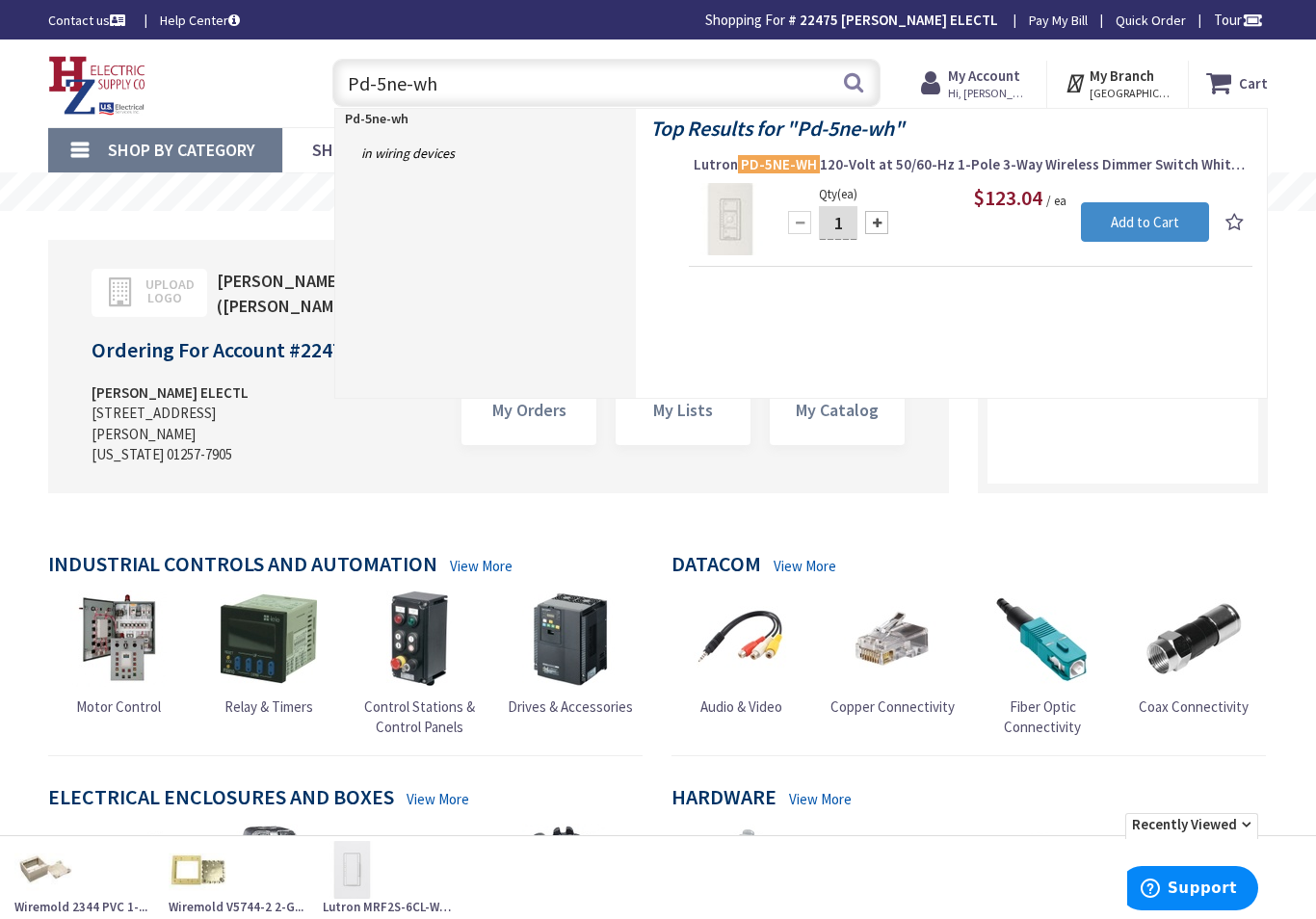
type input "Pd-5ne-wh"
click at [831, 161] on span "Lutron PD-5NE-WH 120-Volt at 50/60-Hz 1-Pole 3-Way Wireless Dimmer Switch White…" at bounding box center [971, 164] width 553 height 19
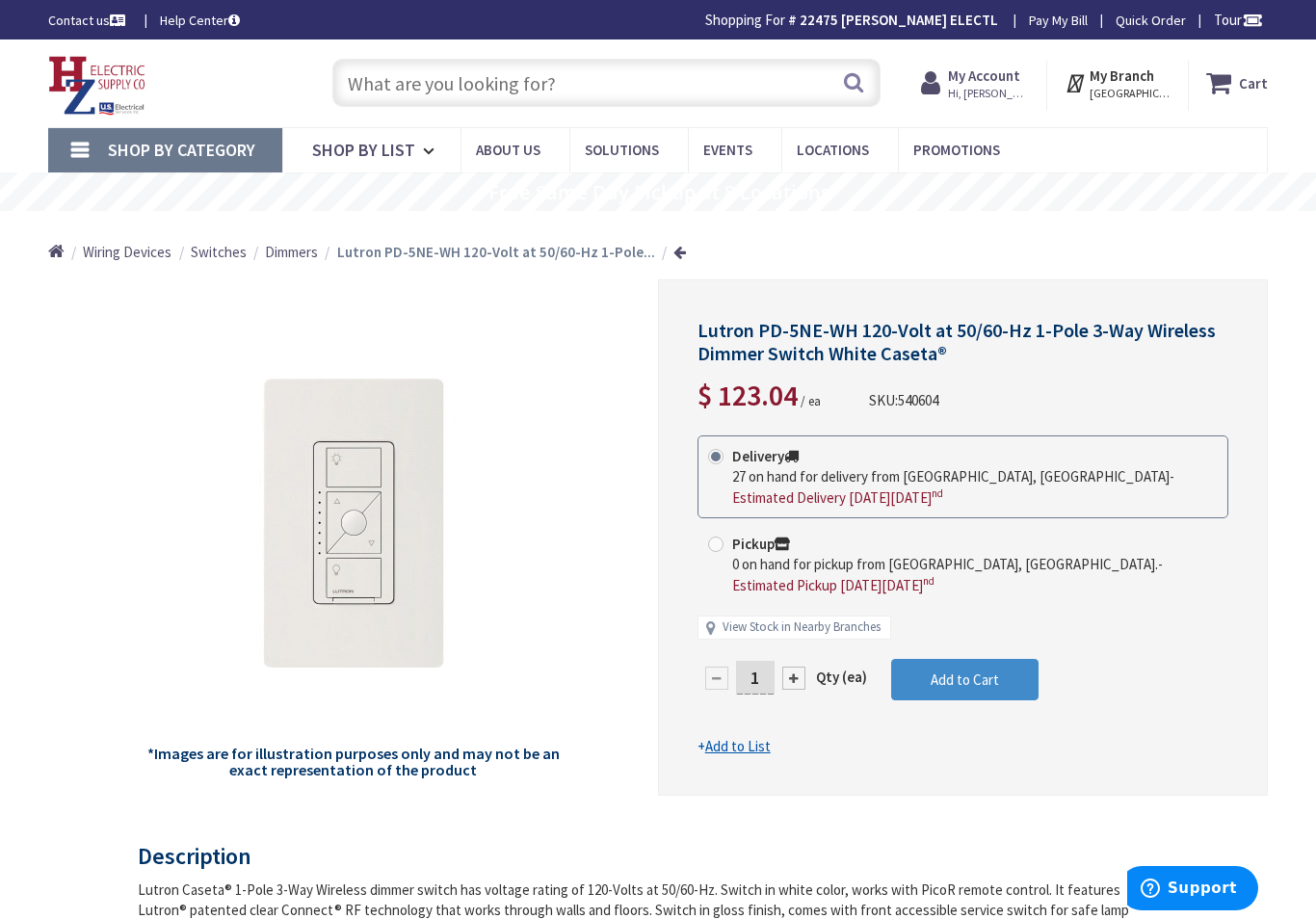
click at [1015, 96] on span "Hi, douglas w" at bounding box center [988, 94] width 82 height 15
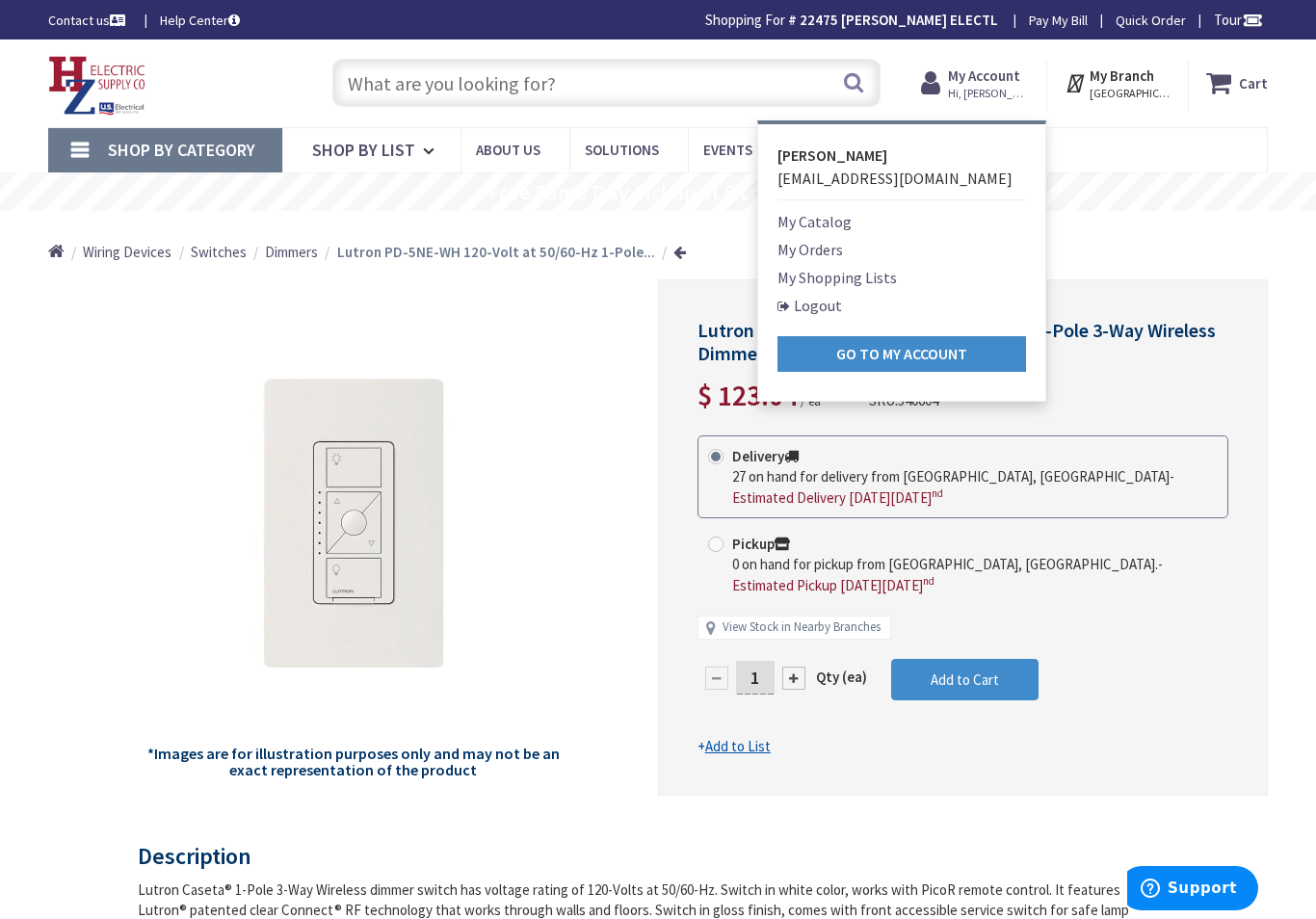
click at [842, 312] on link "Logout" at bounding box center [809, 306] width 65 height 23
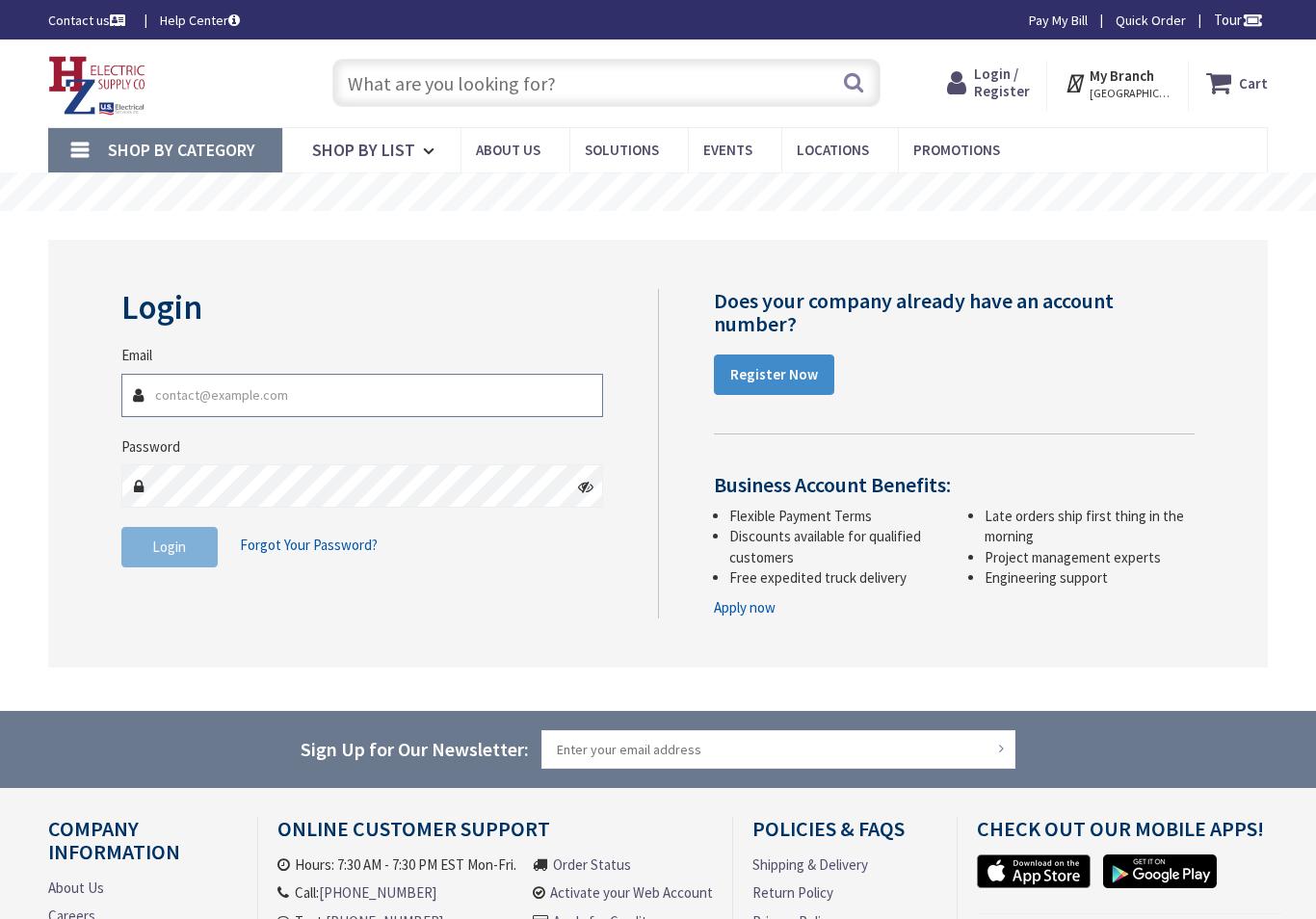
type input "[EMAIL_ADDRESS][DOMAIN_NAME]"
click at [168, 544] on button "Login" at bounding box center [169, 547] width 97 height 41
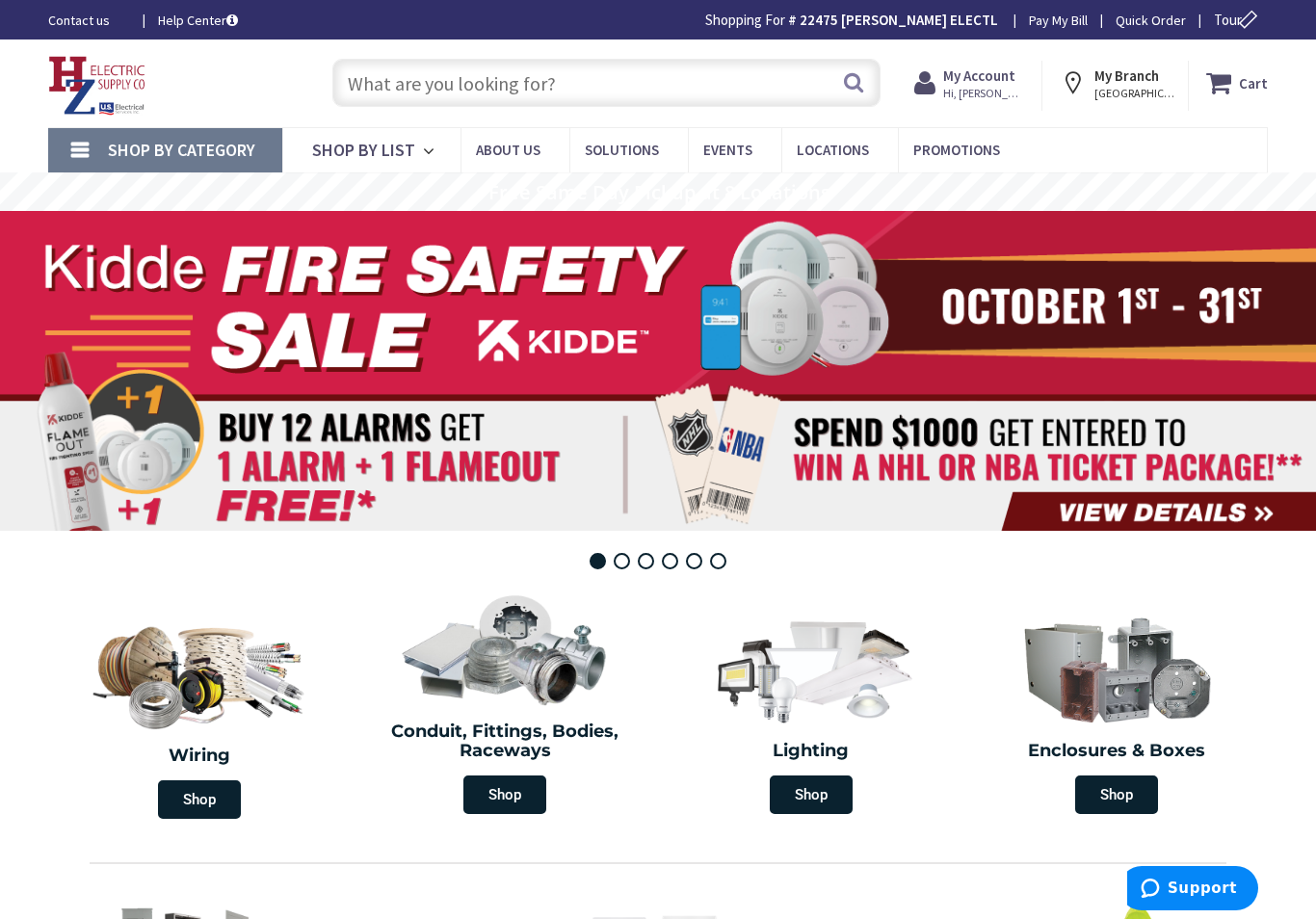
click at [395, 85] on input "text" at bounding box center [606, 83] width 548 height 48
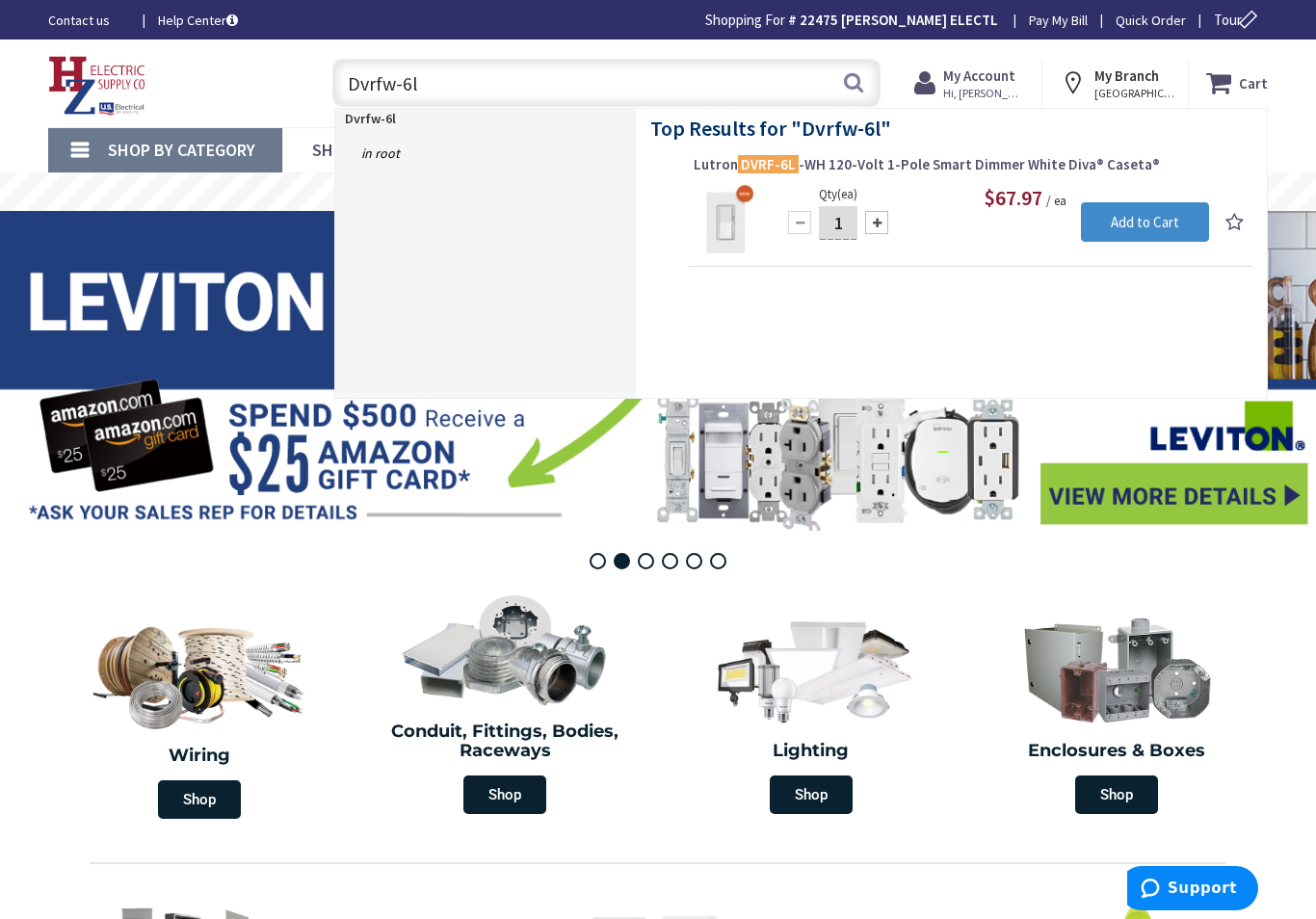
type input "Dvrfw-6l"
click at [895, 155] on span "Lutron DVRF-6L -WH 120-Volt 1-Pole Smart Dimmer White Diva® Caseta®" at bounding box center [971, 164] width 553 height 19
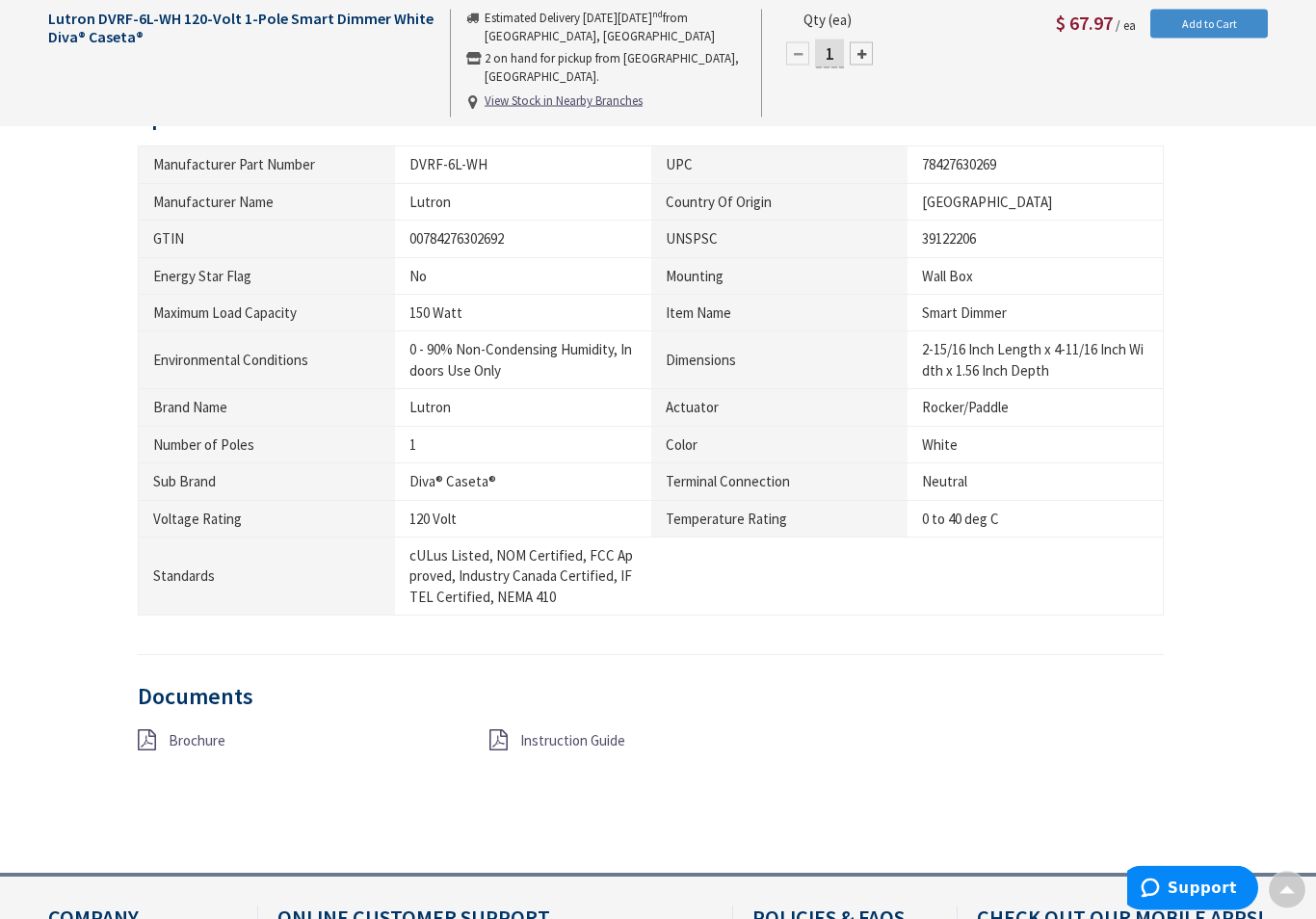
click at [596, 731] on span "Instruction Guide" at bounding box center [572, 740] width 105 height 18
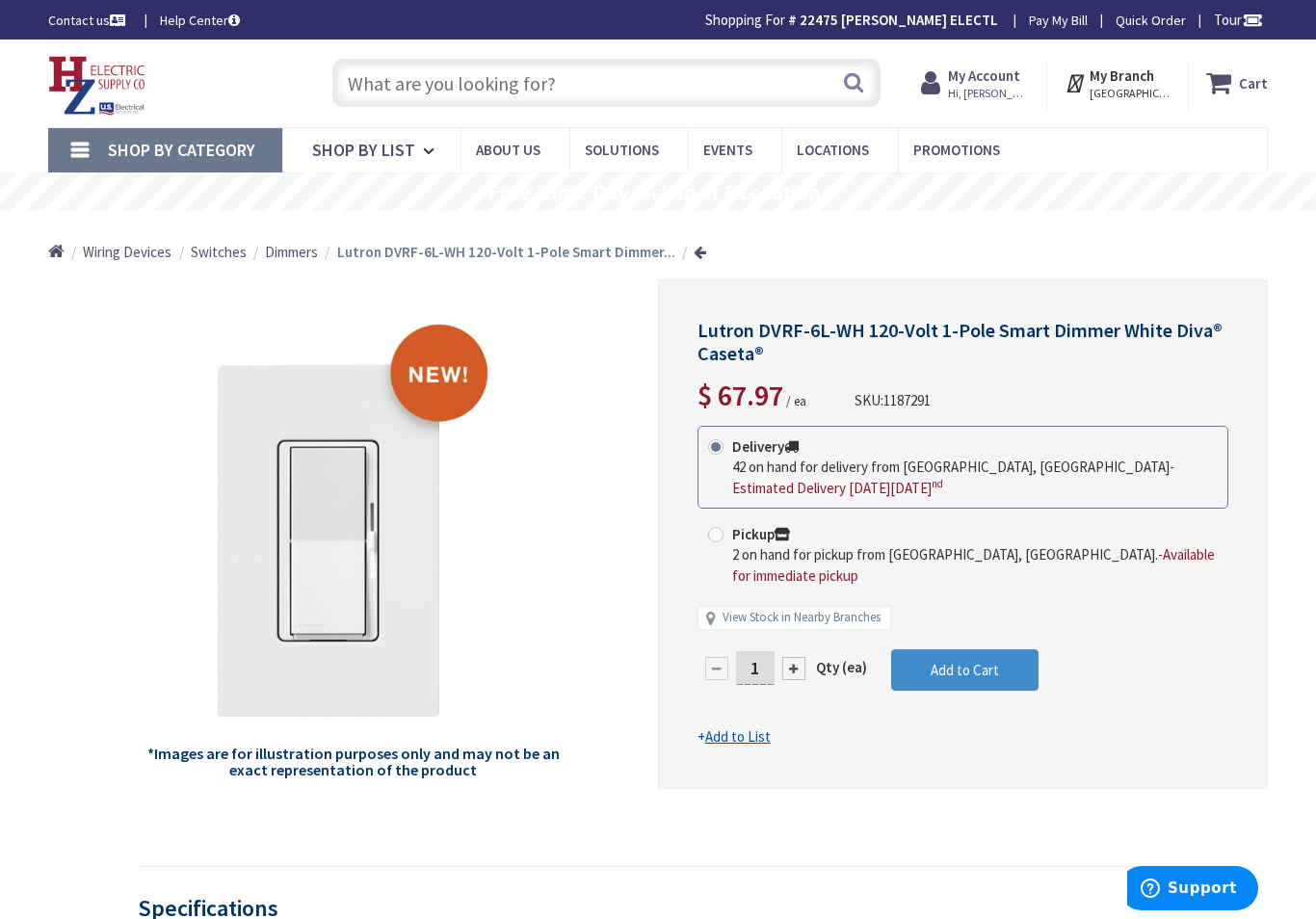
click at [810, 649] on div "1" at bounding box center [755, 668] width 115 height 39
click at [798, 657] on div at bounding box center [793, 668] width 23 height 23
type input "2"
click at [981, 661] on span "Add to Cart" at bounding box center [965, 669] width 69 height 18
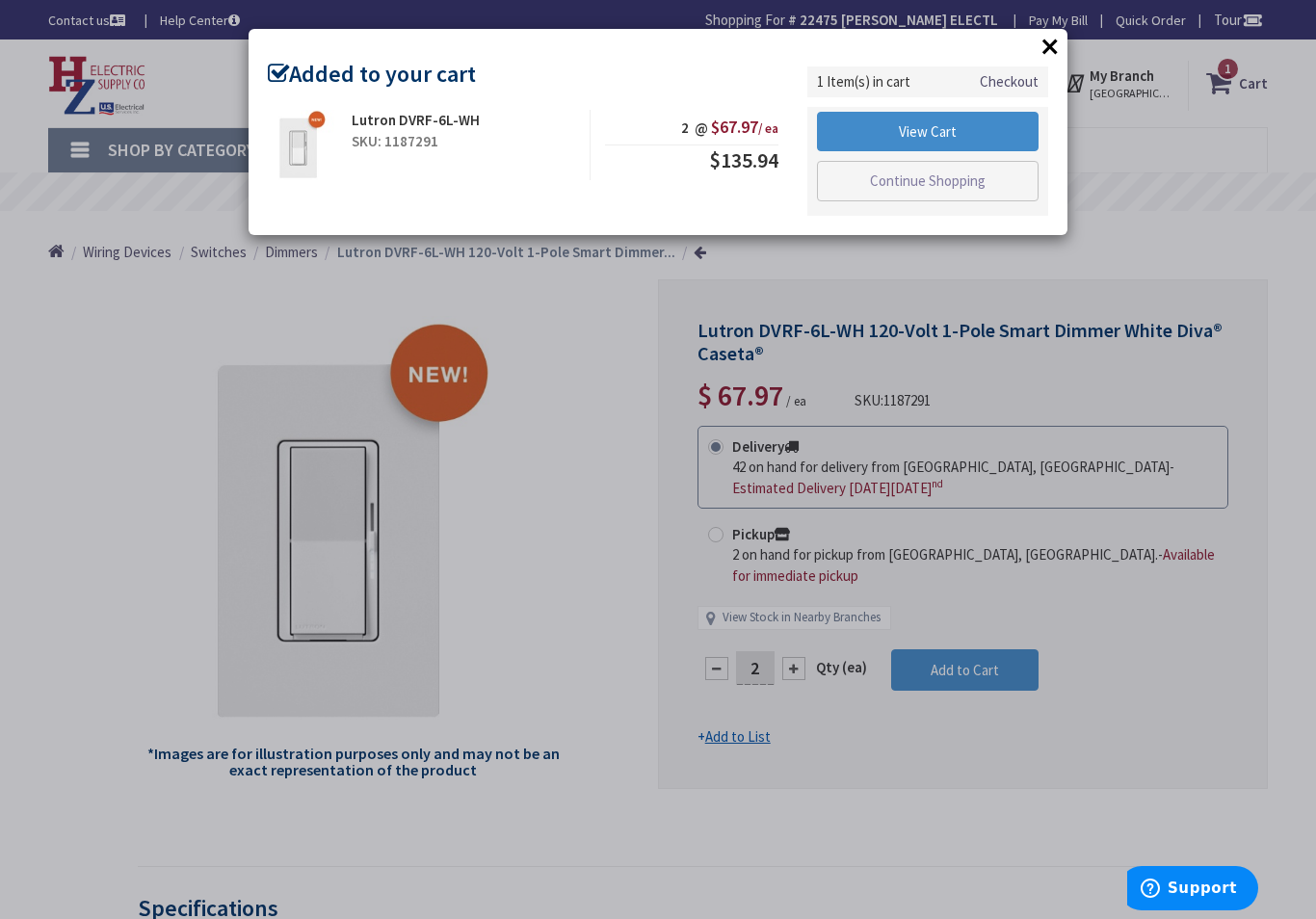
click at [948, 125] on link "View Cart" at bounding box center [927, 132] width 222 height 41
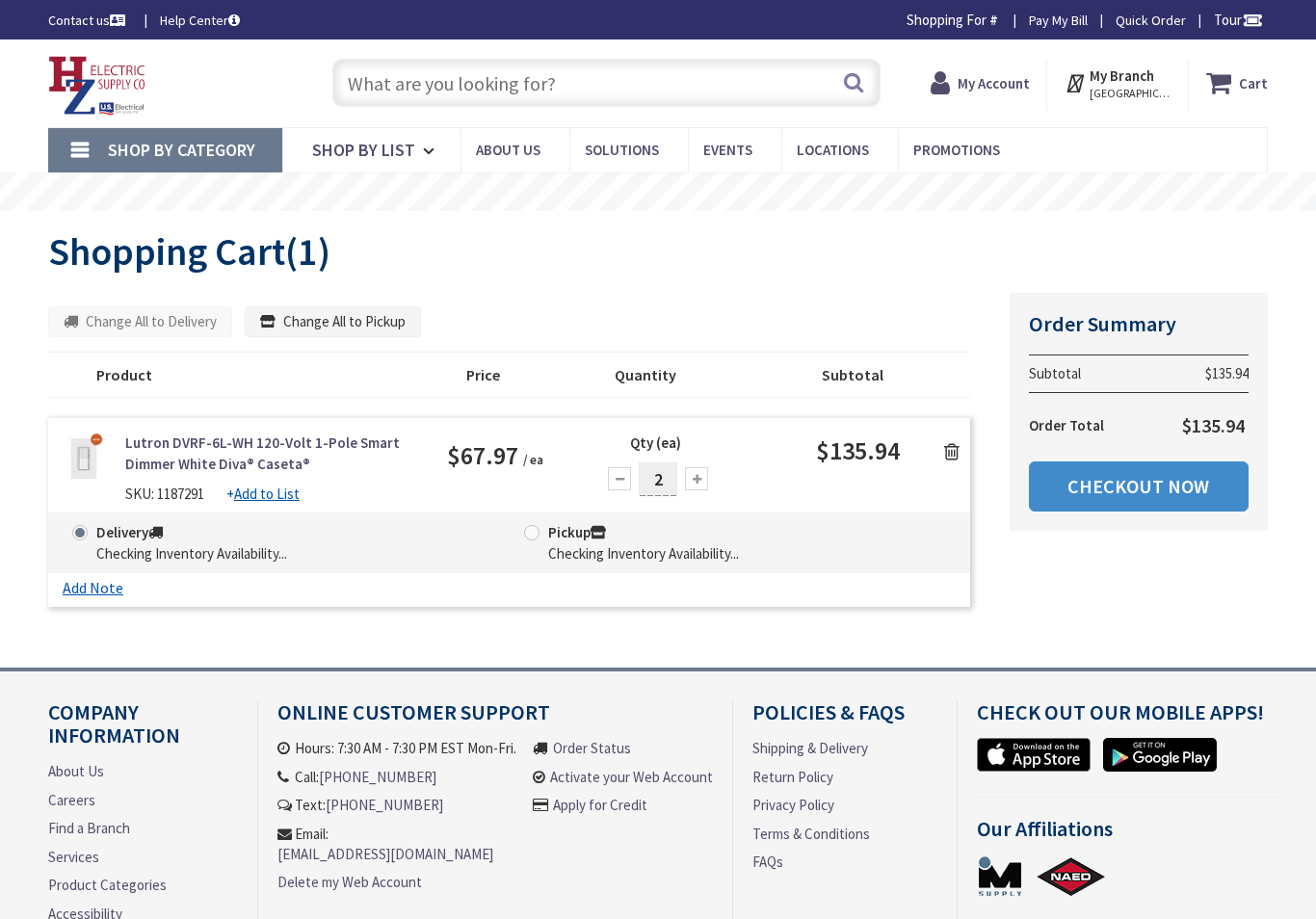
click at [1160, 481] on link "Checkout Now" at bounding box center [1138, 487] width 220 height 50
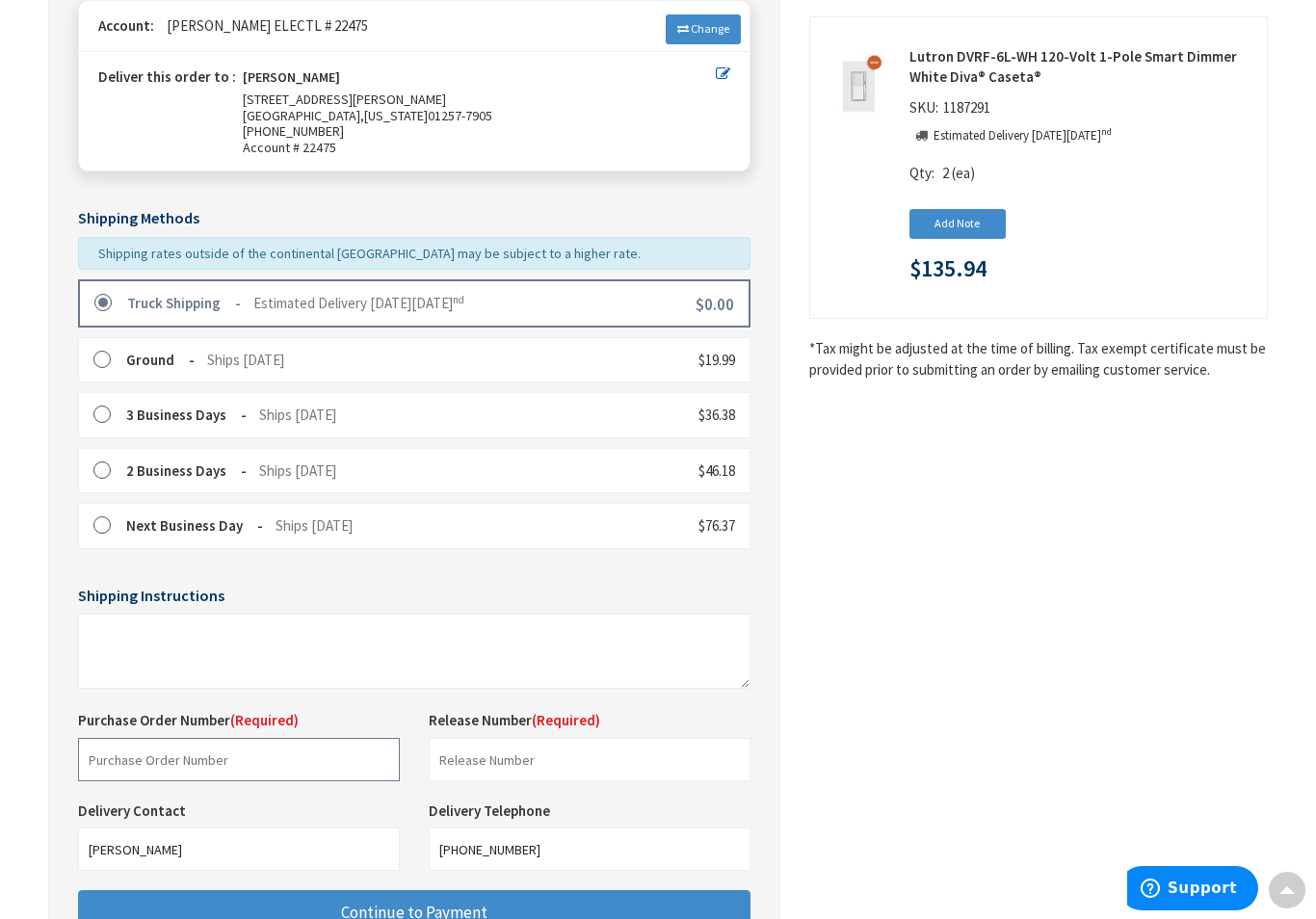
click at [158, 756] on input "text" at bounding box center [239, 758] width 321 height 44
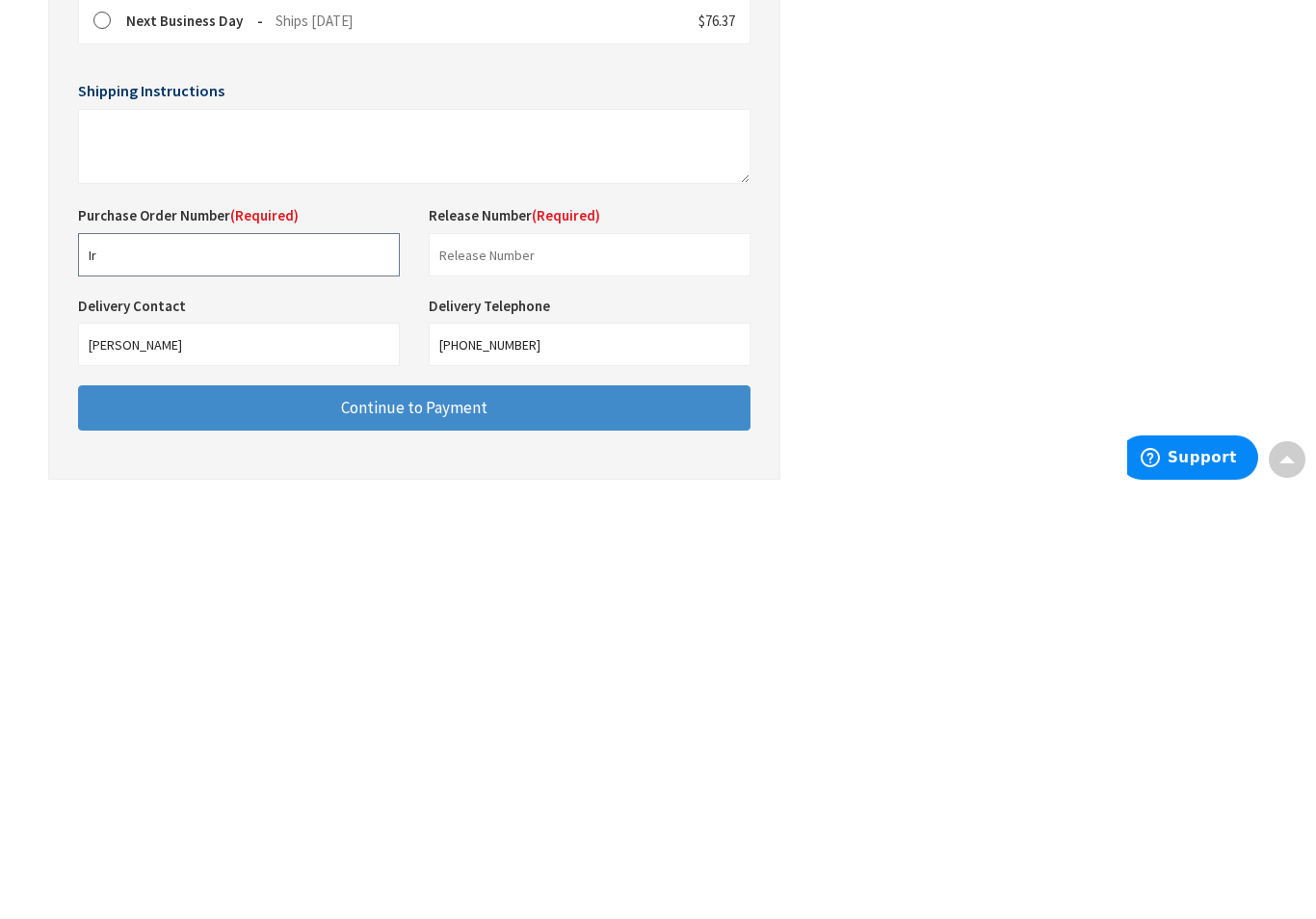
type input "I"
type input "Abbie"
click at [476, 664] on input "text" at bounding box center [589, 685] width 321 height 44
type input "04"
click at [427, 827] on span "Continue to Payment" at bounding box center [413, 838] width 146 height 21
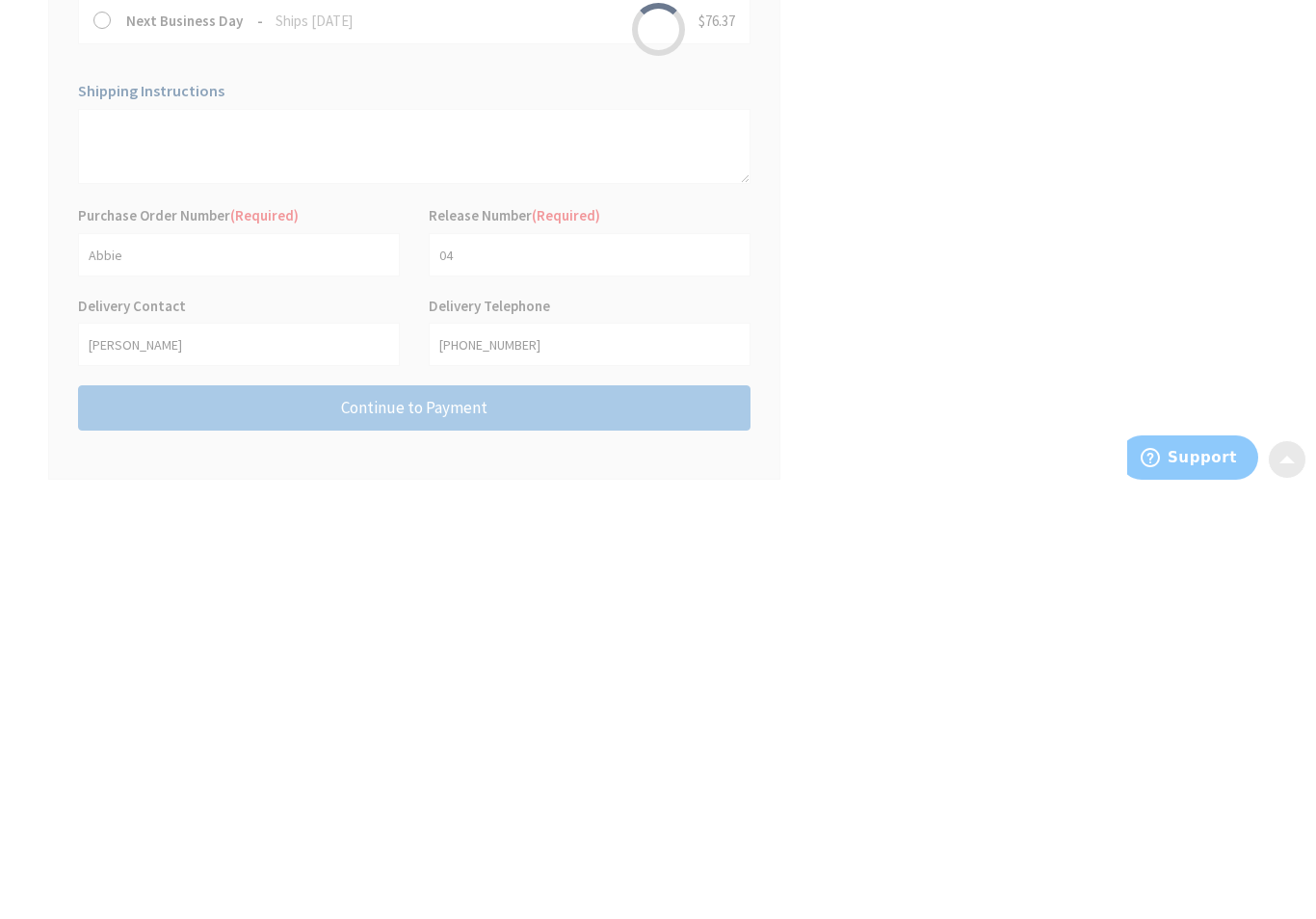
scroll to position [428, 0]
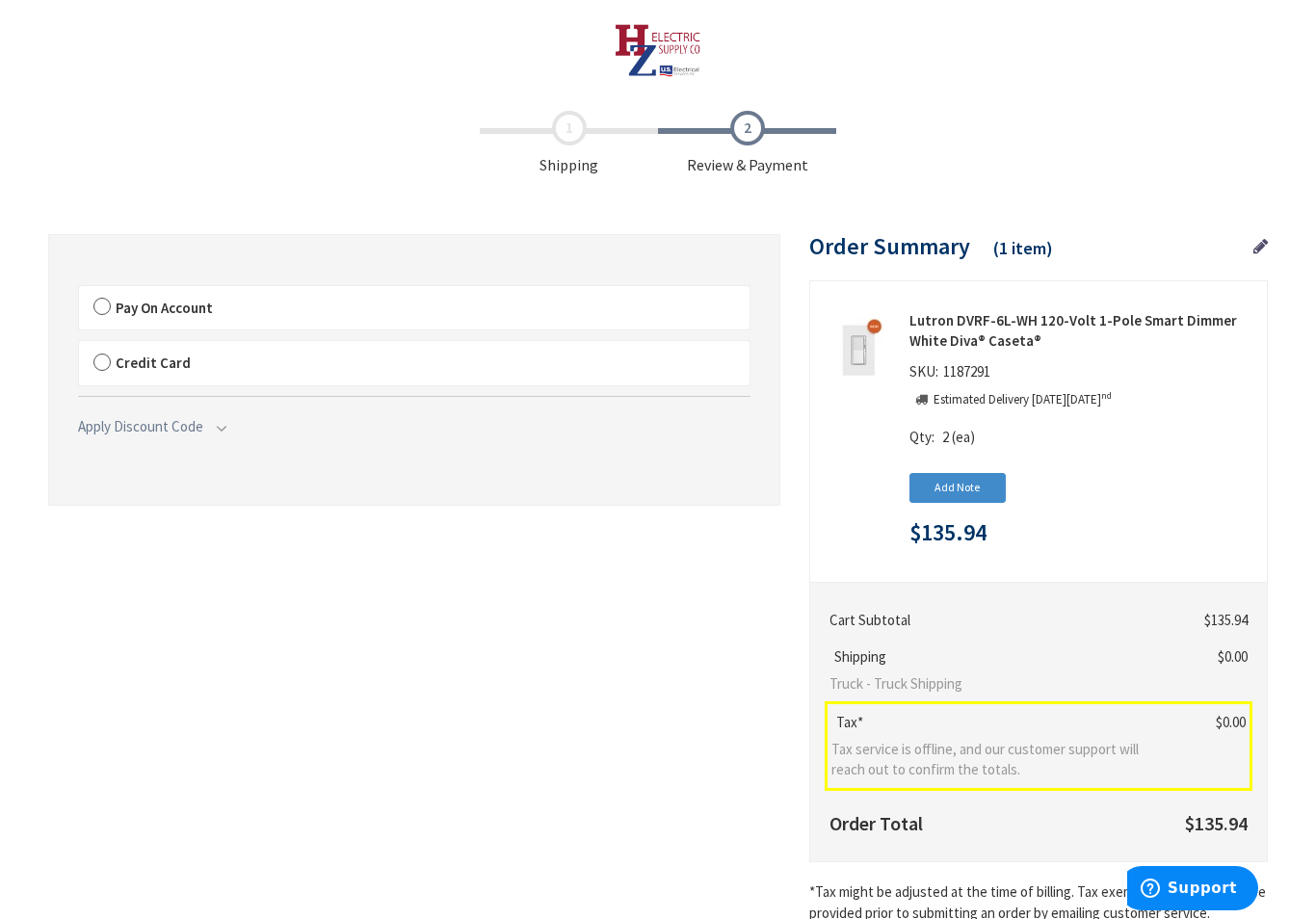
click at [102, 311] on label "Pay On Account" at bounding box center [414, 309] width 671 height 44
click at [79, 290] on input "Pay On Account" at bounding box center [79, 290] width 0 height 0
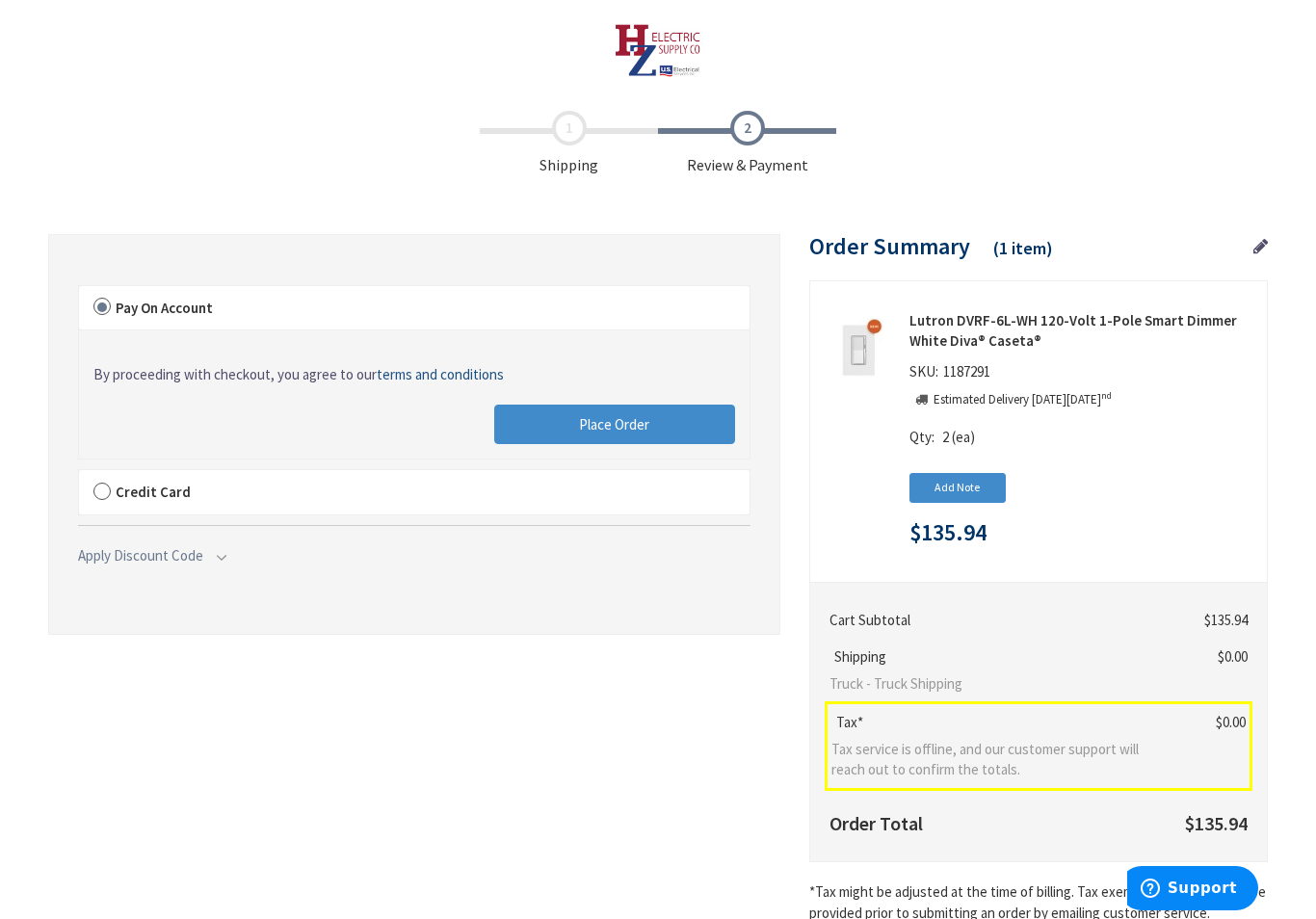
click at [627, 432] on button "Place Order" at bounding box center [614, 425] width 241 height 41
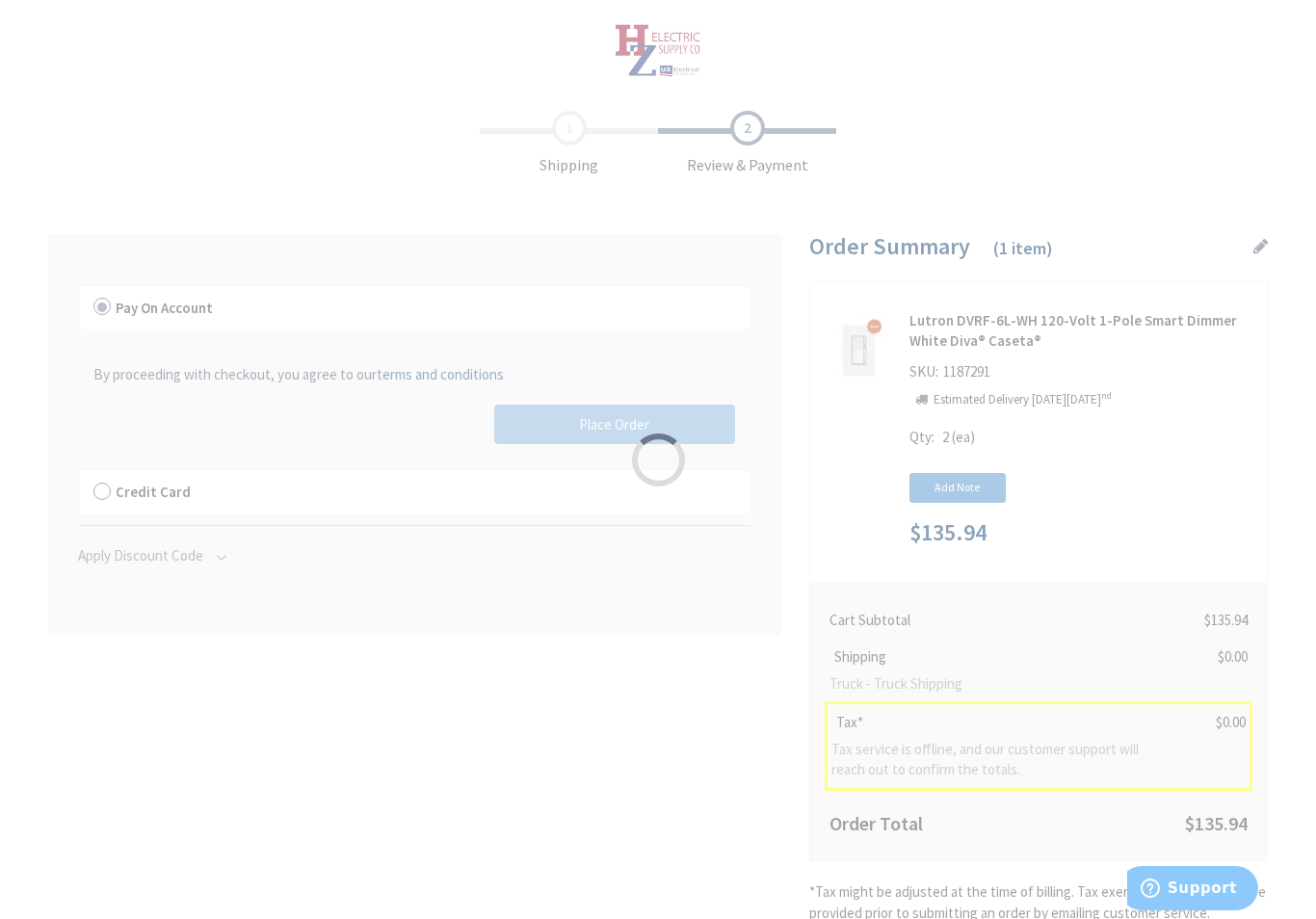
click at [625, 392] on div "Please wait..." at bounding box center [658, 460] width 1316 height 919
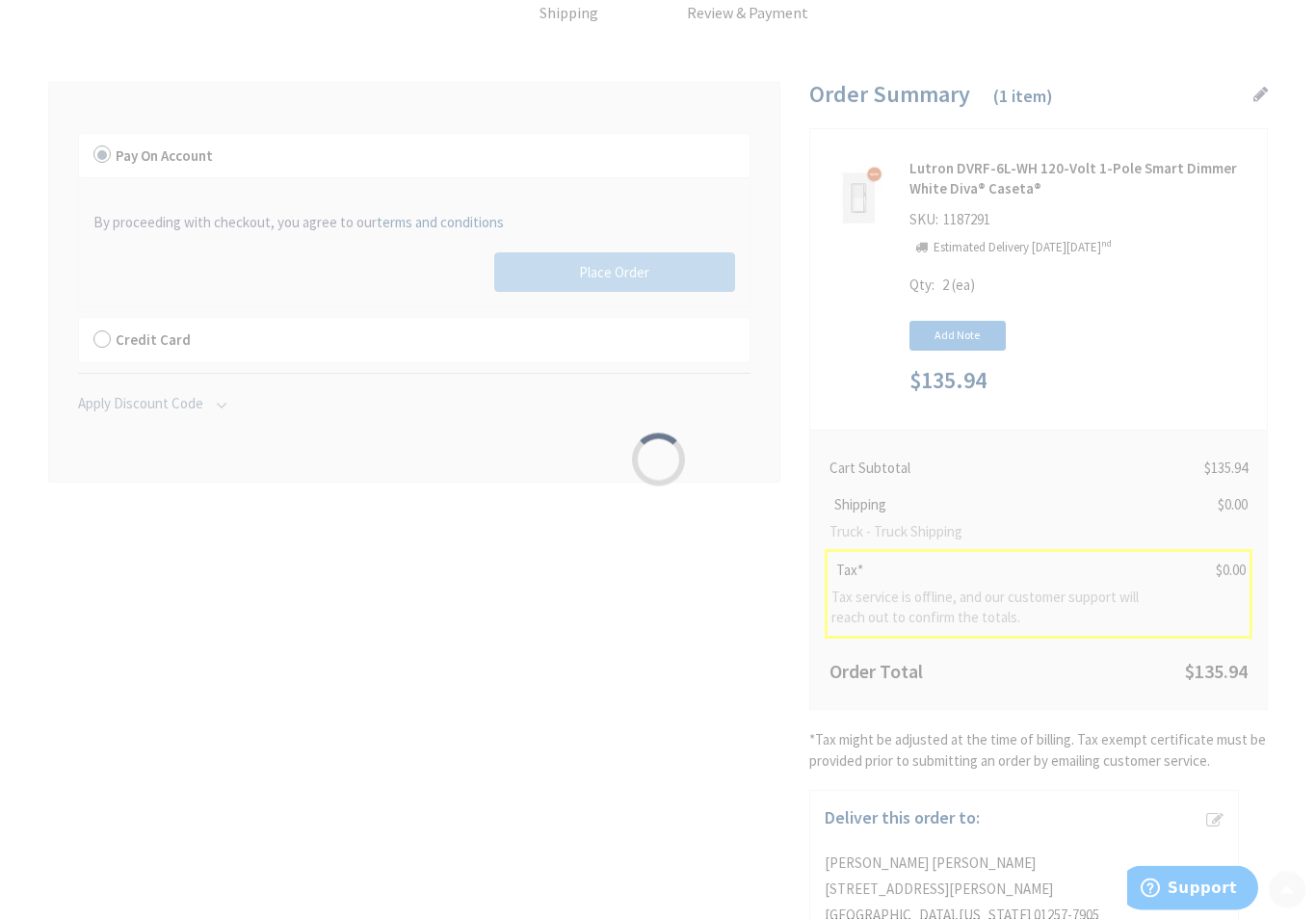
scroll to position [150, 0]
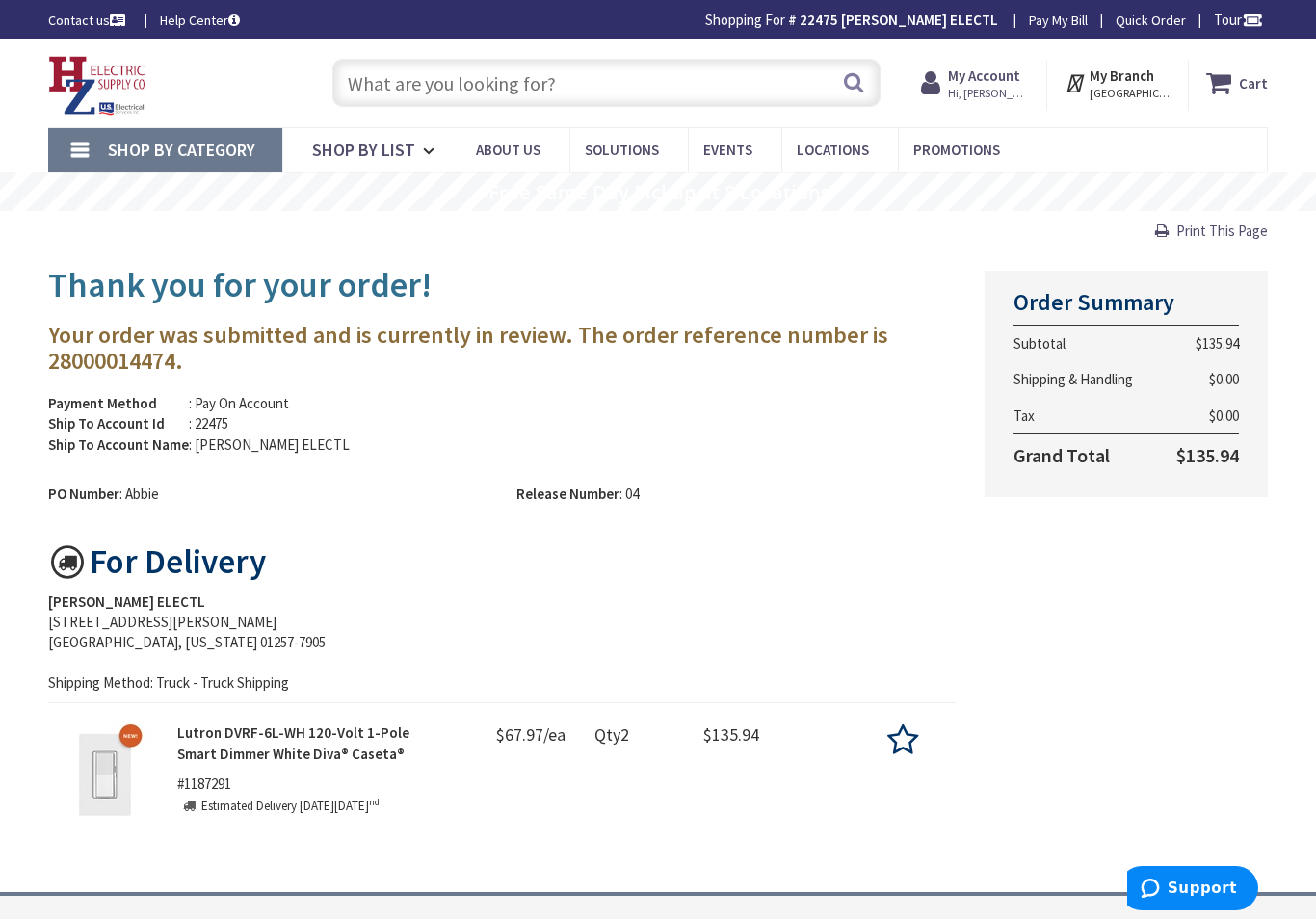
click at [1012, 86] on span "Hi, douglas w" at bounding box center [988, 94] width 82 height 15
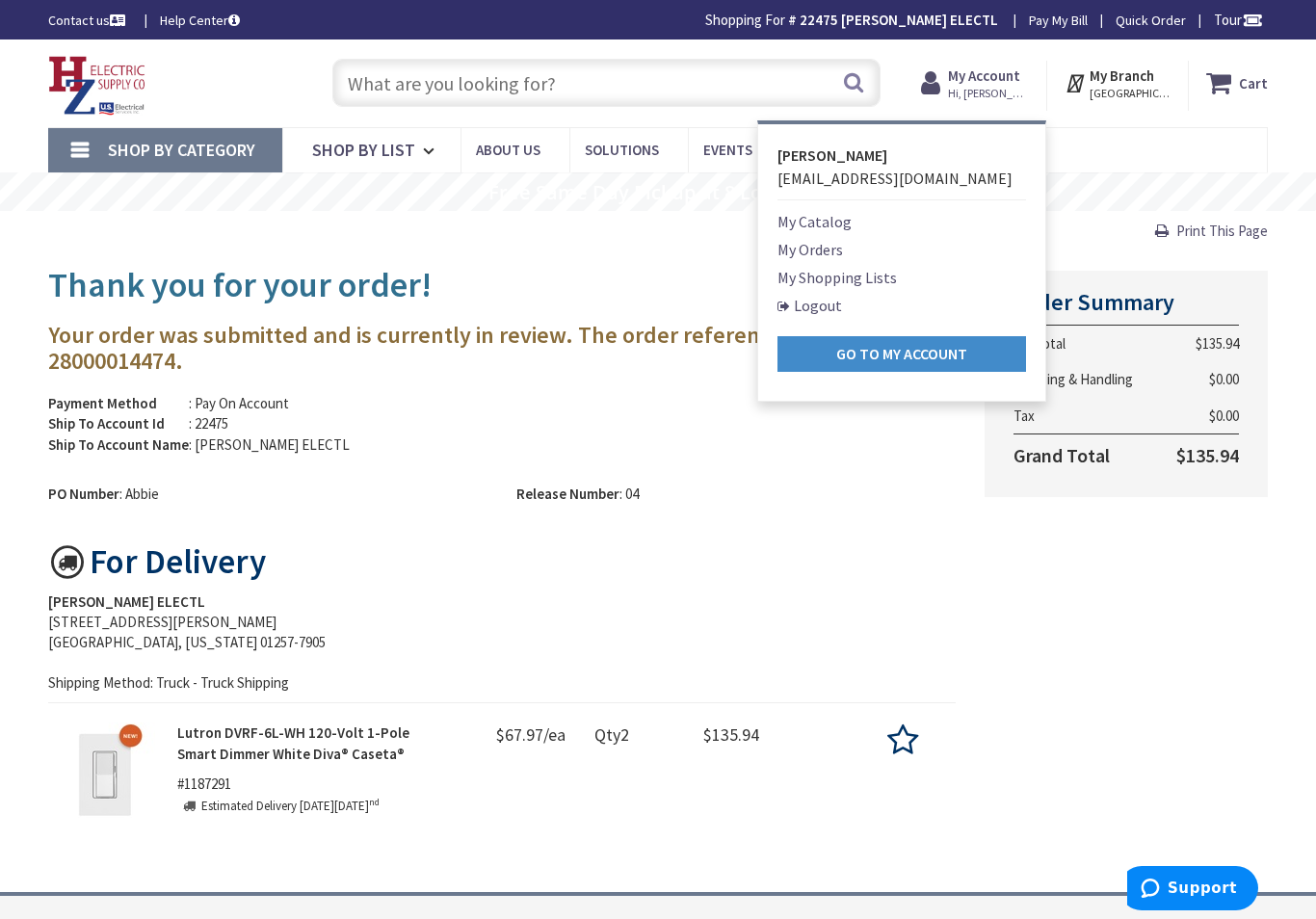
click at [836, 307] on link "Logout" at bounding box center [809, 306] width 65 height 23
